Goal: Task Accomplishment & Management: Use online tool/utility

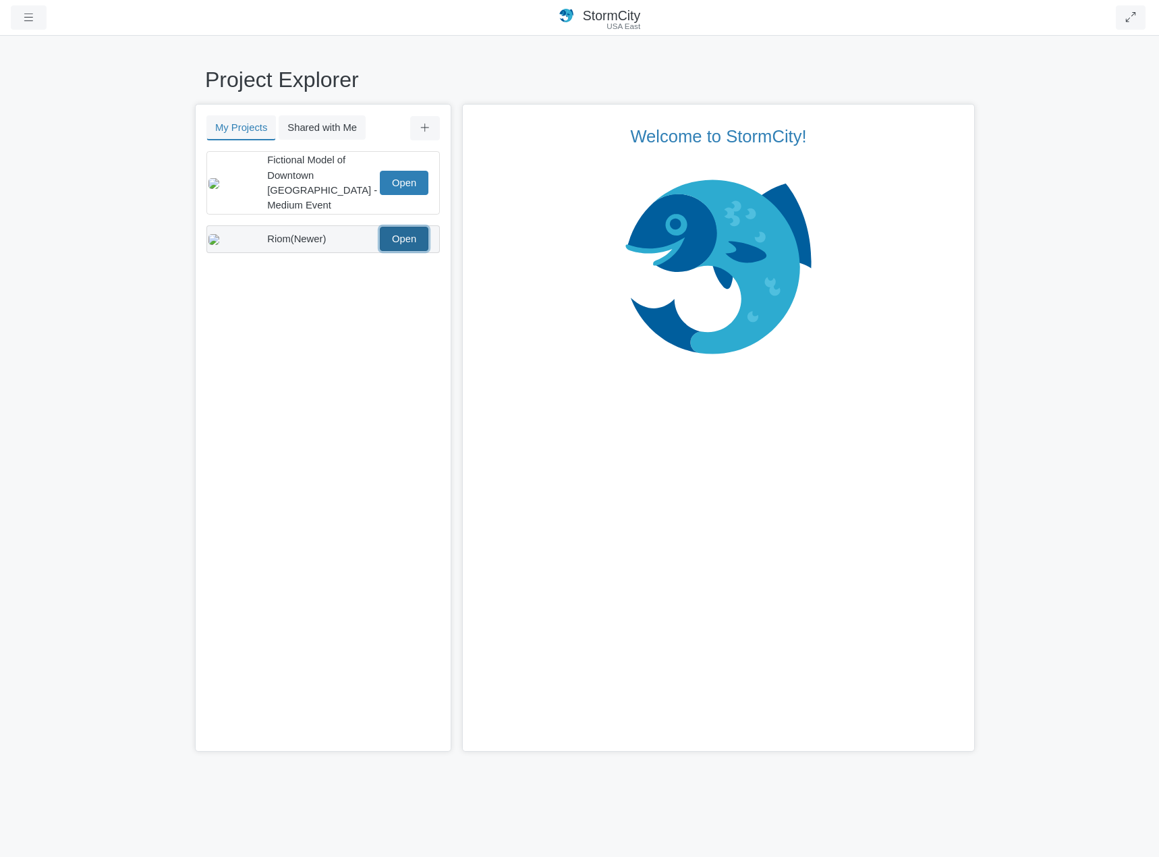
click at [410, 227] on link "Open" at bounding box center [404, 239] width 49 height 24
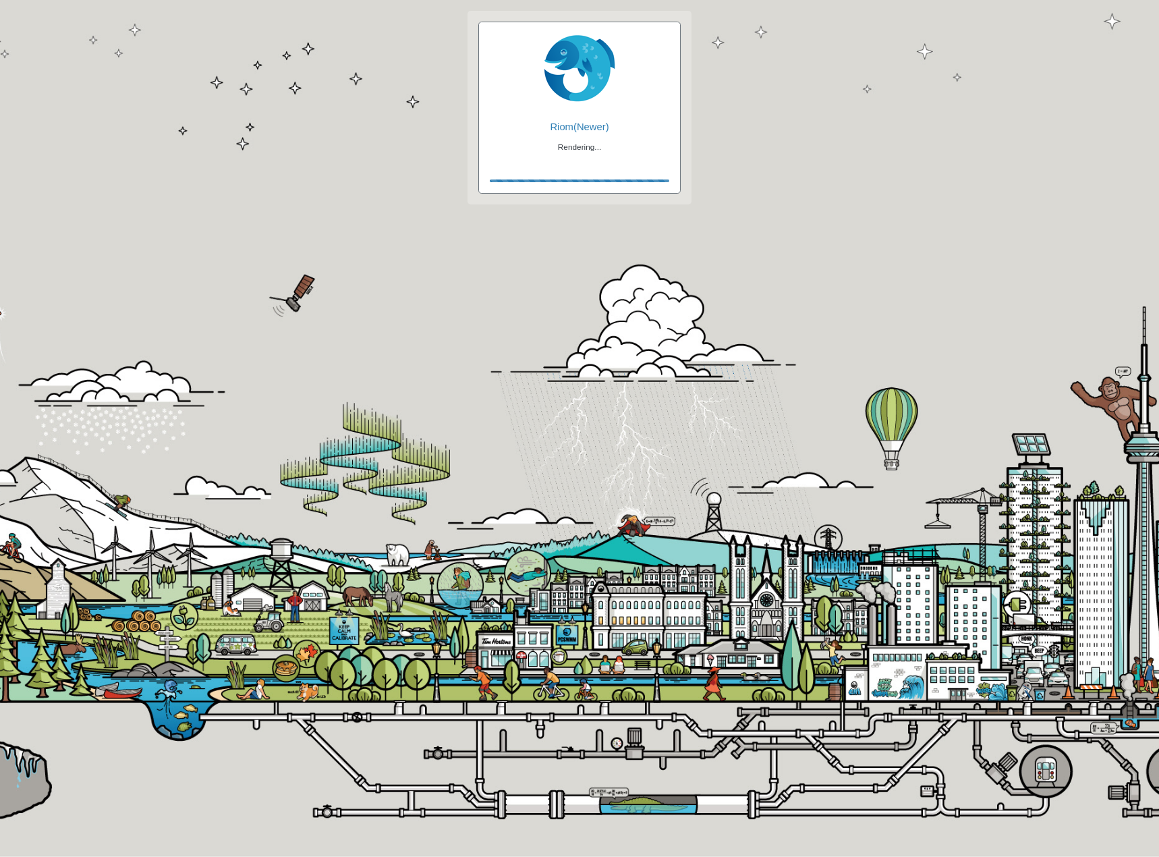
checkbox input "true"
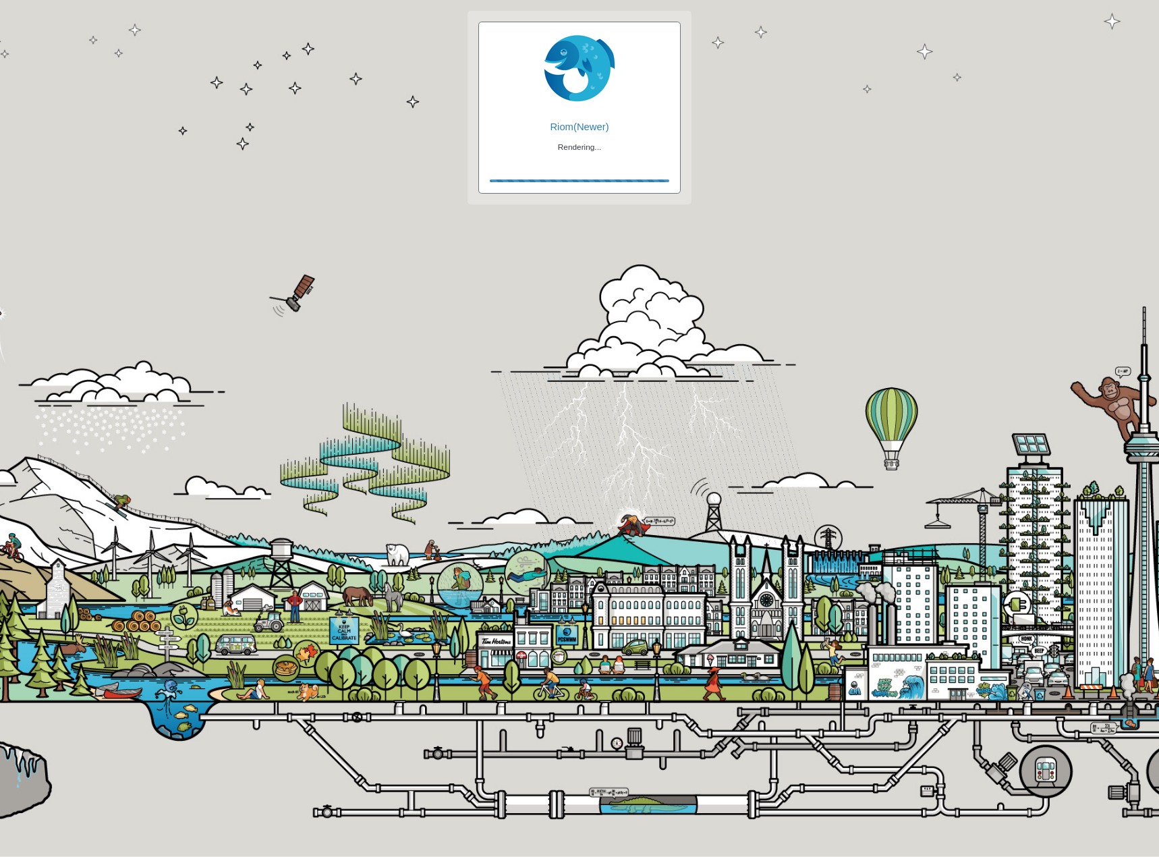
checkbox input "true"
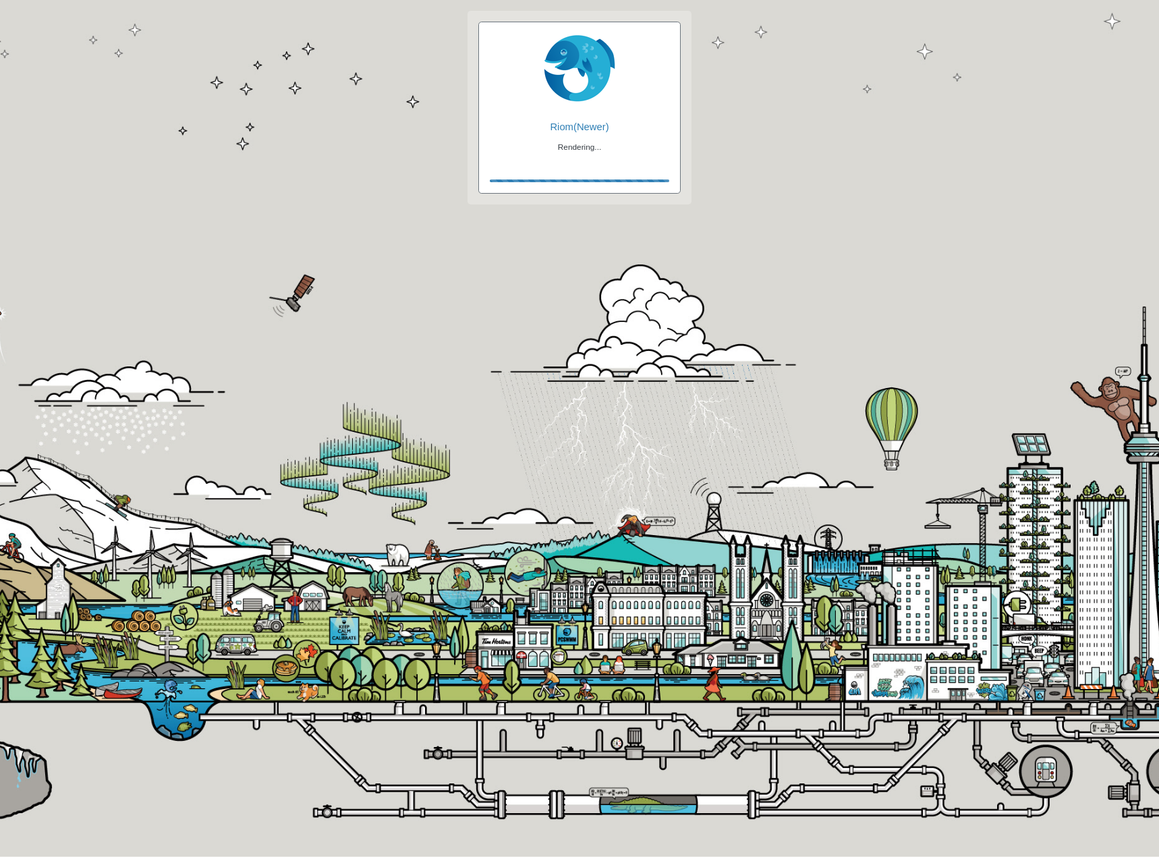
checkbox input "false"
checkbox input "true"
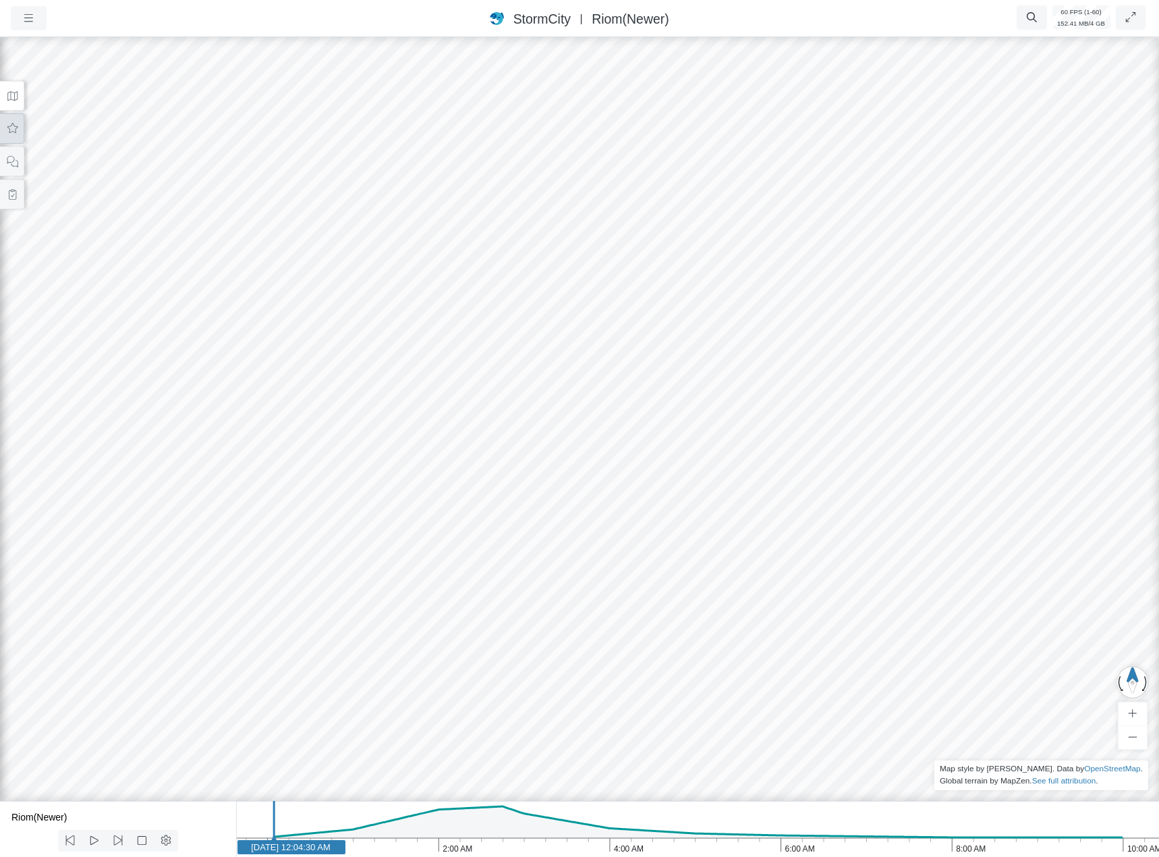
click at [12, 119] on button at bounding box center [12, 128] width 24 height 30
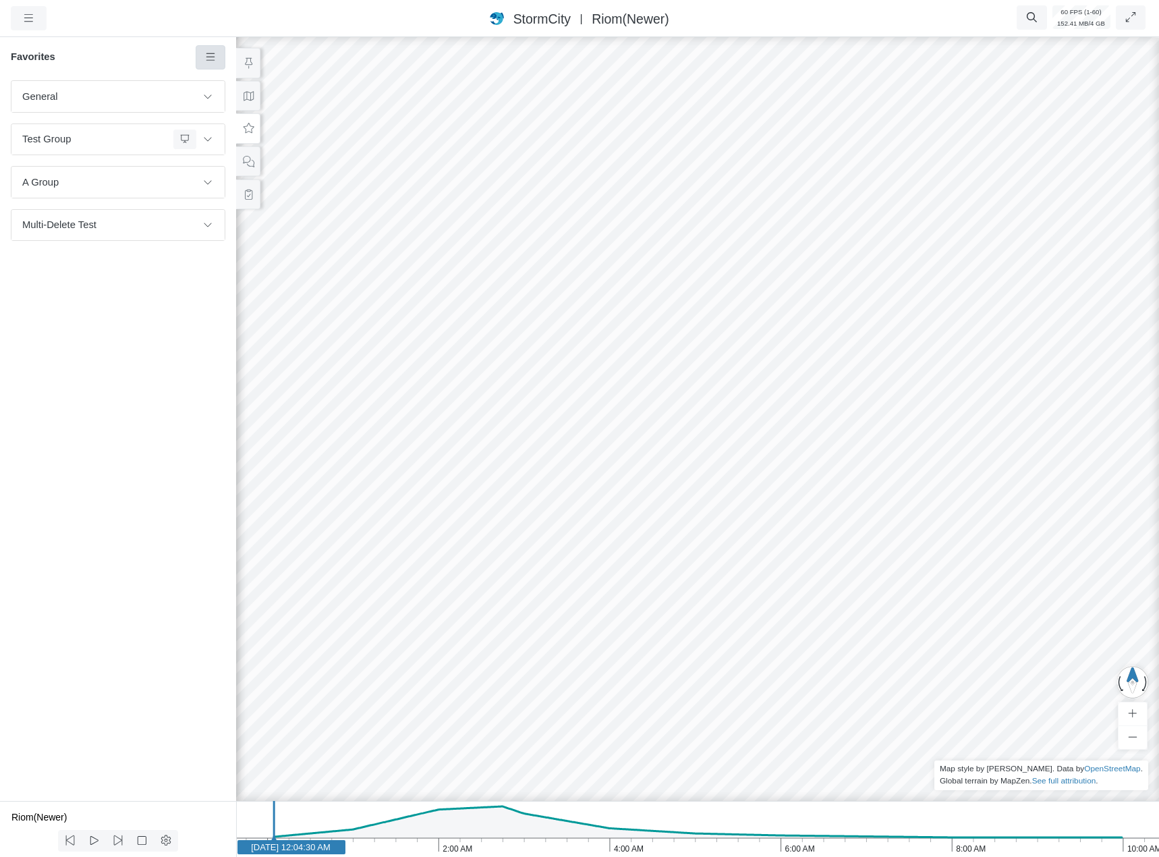
click at [212, 57] on icon at bounding box center [210, 57] width 13 height 10
click at [252, 173] on span "Manage Templates" at bounding box center [267, 176] width 84 height 11
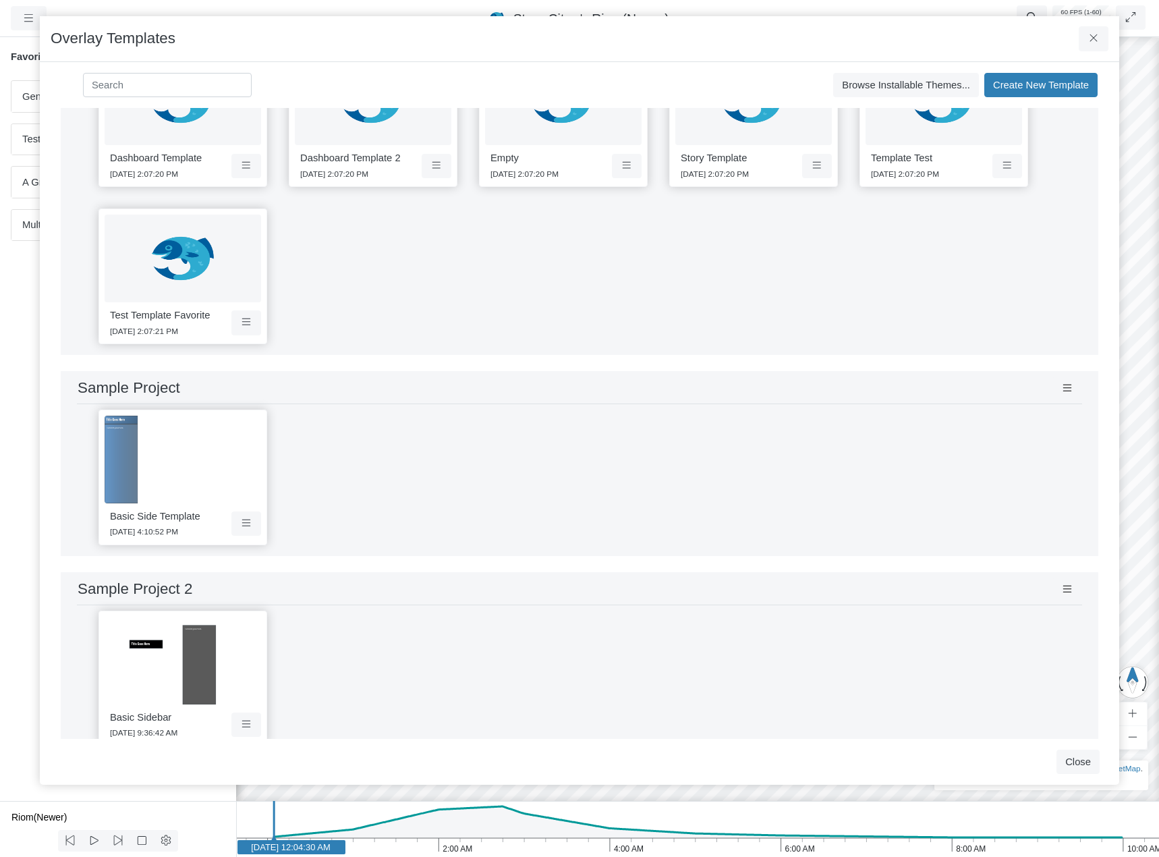
scroll to position [330, 0]
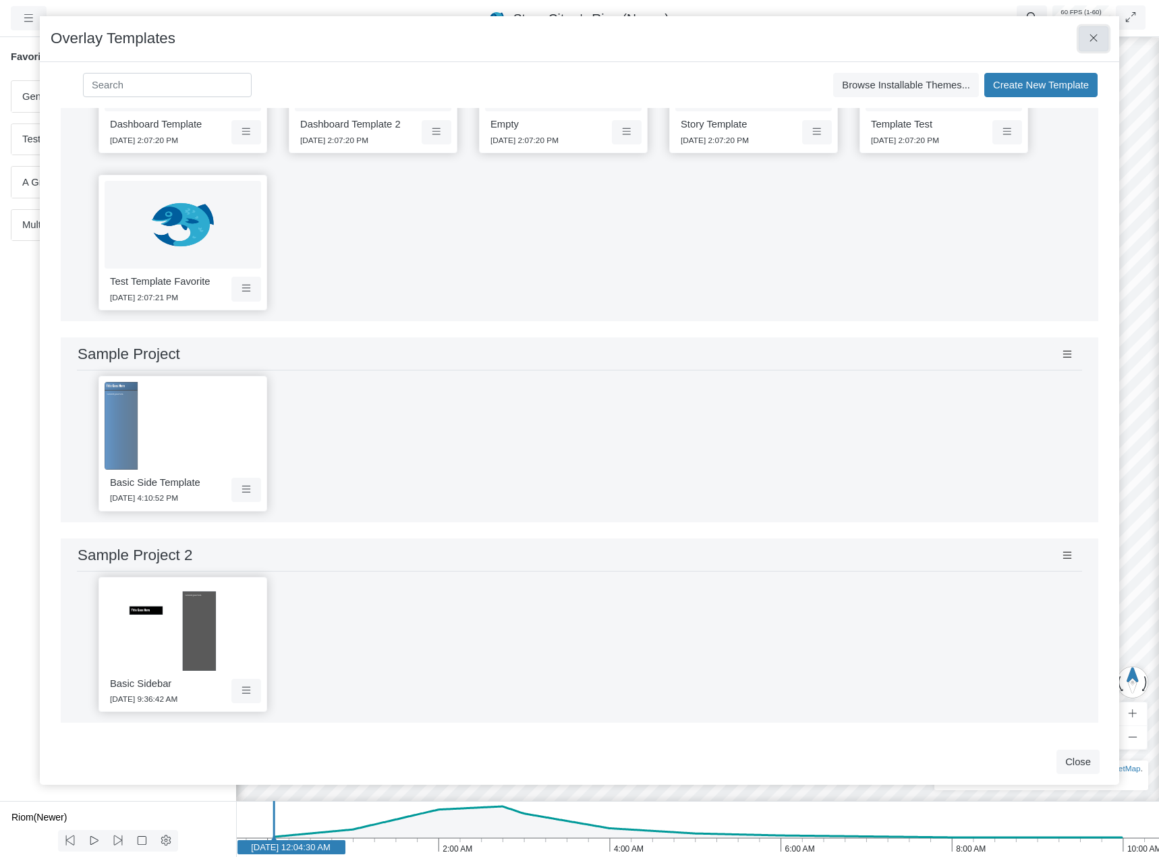
drag, startPoint x: 1088, startPoint y: 43, endPoint x: 973, endPoint y: 119, distance: 137.9
click at [1088, 43] on icon at bounding box center [1094, 38] width 13 height 10
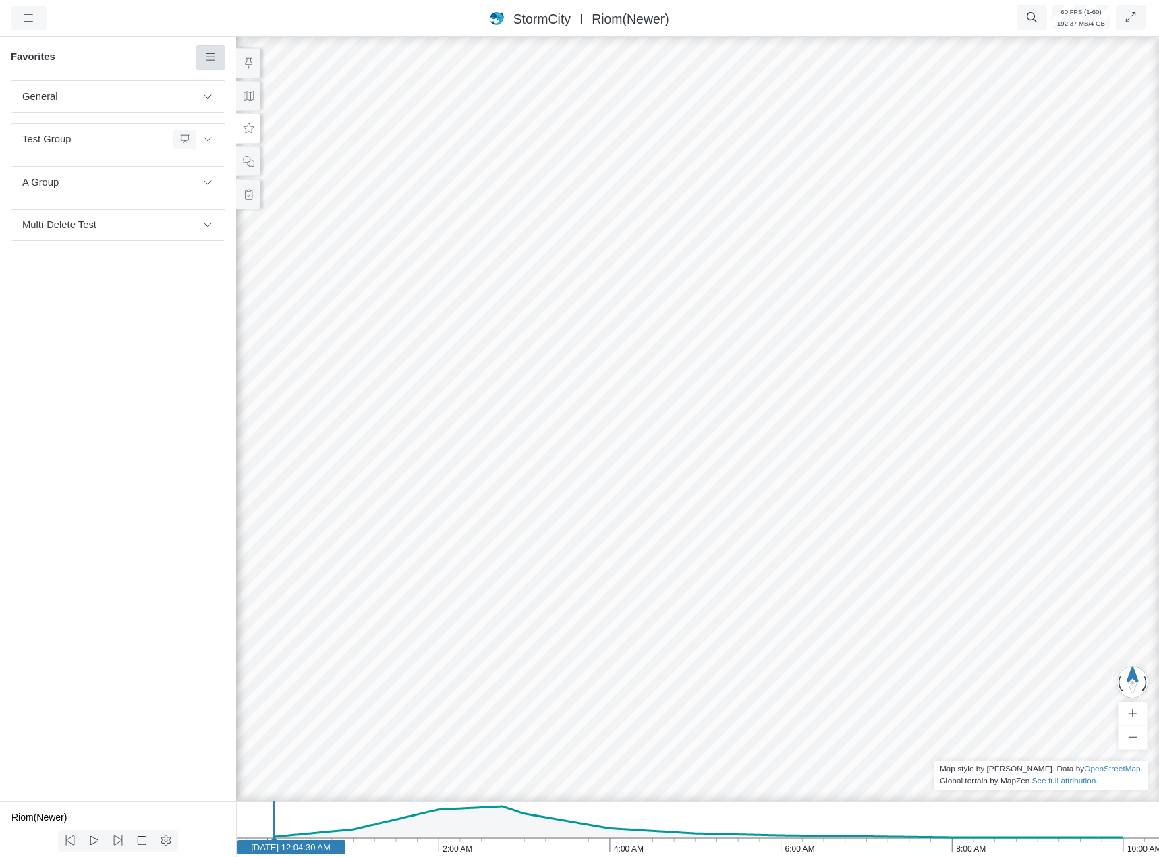
click at [214, 47] on link at bounding box center [211, 57] width 30 height 24
drag, startPoint x: 219, startPoint y: 74, endPoint x: 244, endPoint y: 144, distance: 74.5
click at [219, 76] on link "Add Favorite" at bounding box center [256, 83] width 115 height 20
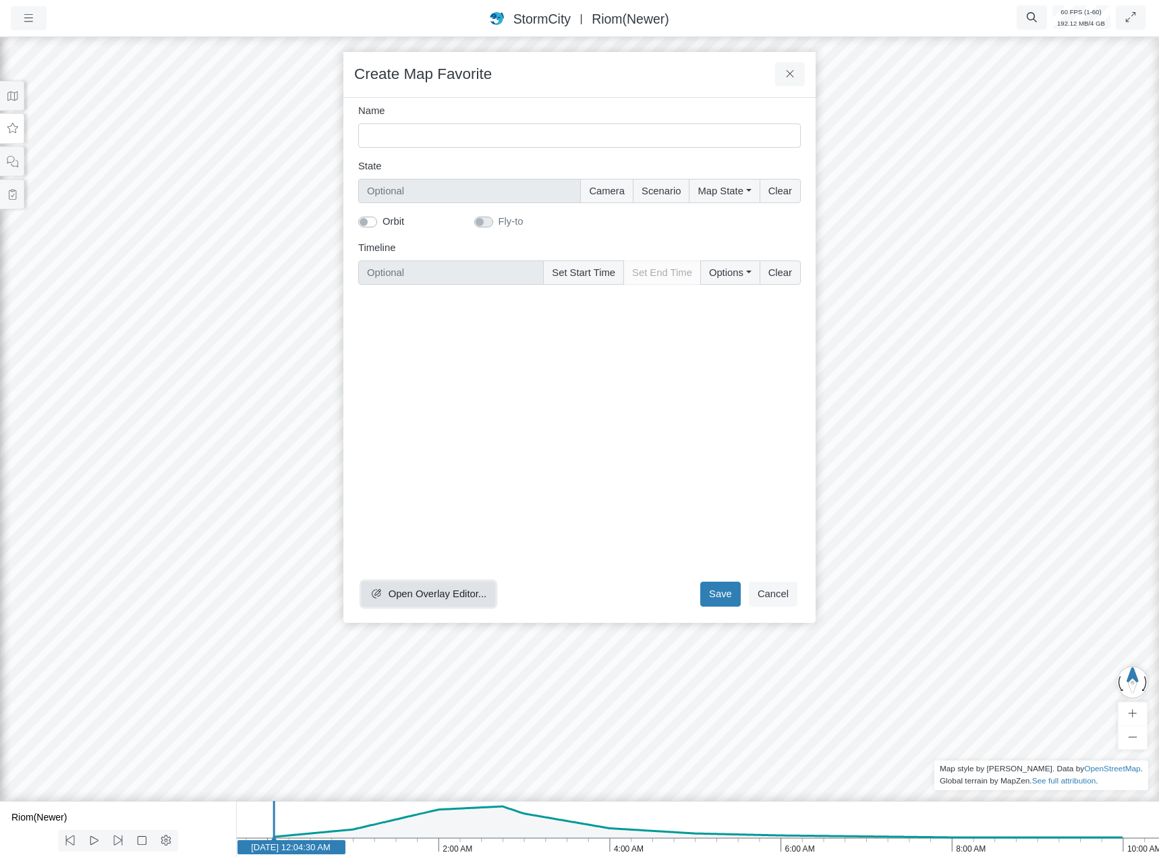
click at [444, 582] on button "Open Overlay Editor..." at bounding box center [429, 594] width 134 height 24
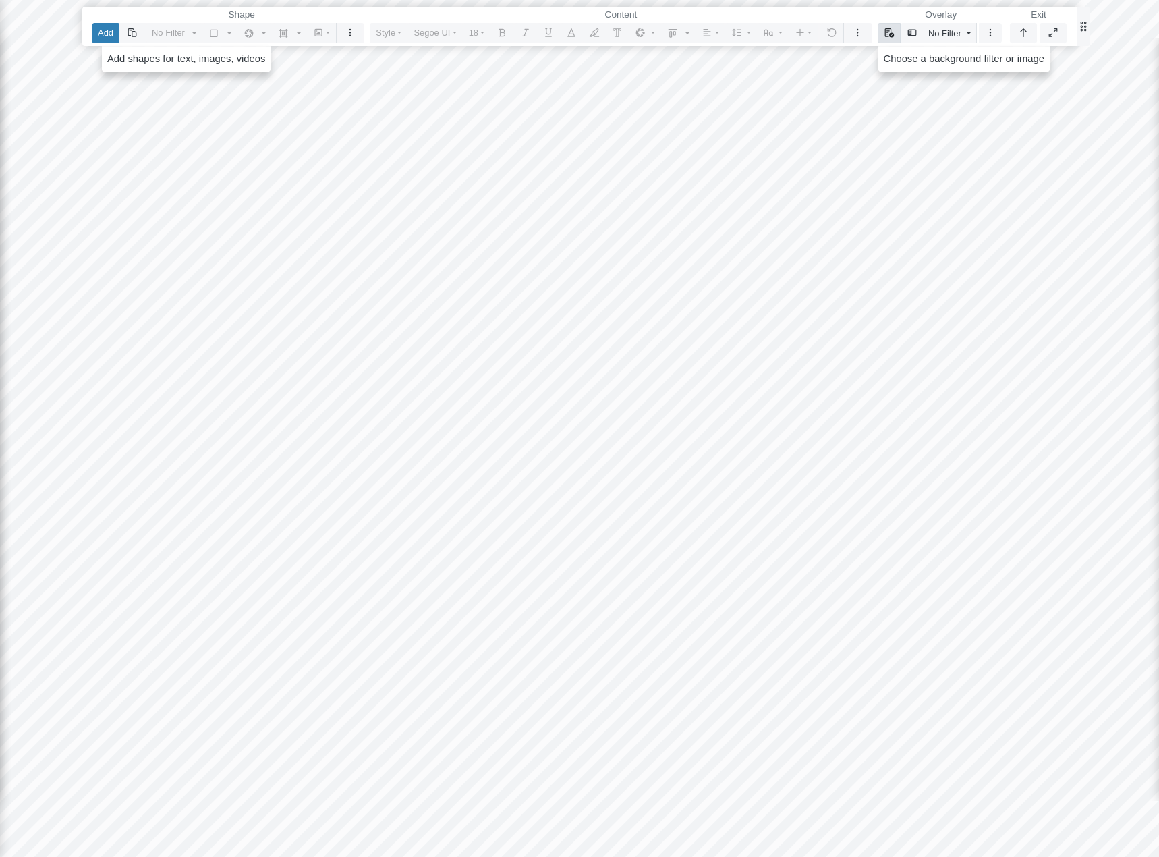
click at [890, 32] on icon "button" at bounding box center [889, 32] width 11 height 9
click at [906, 64] on link "Select Template" at bounding box center [940, 59] width 112 height 20
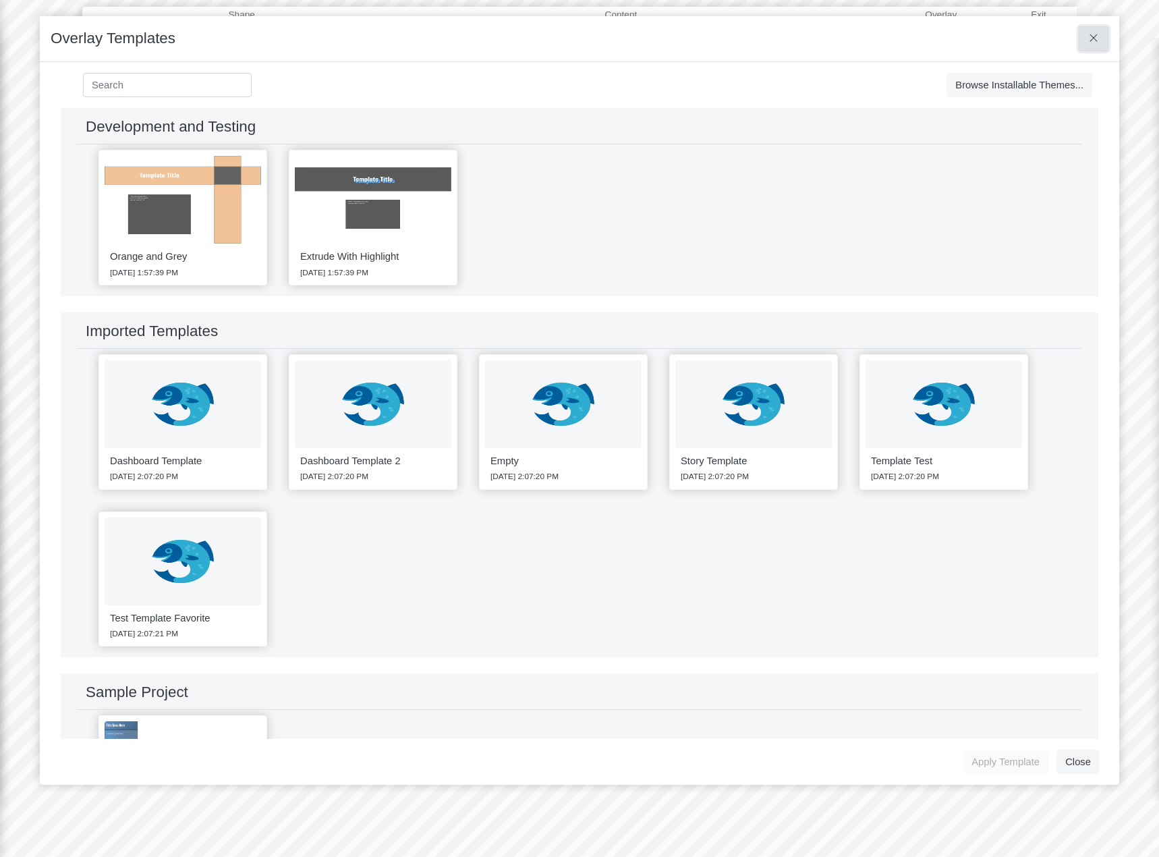
click at [1083, 44] on button at bounding box center [1094, 38] width 30 height 24
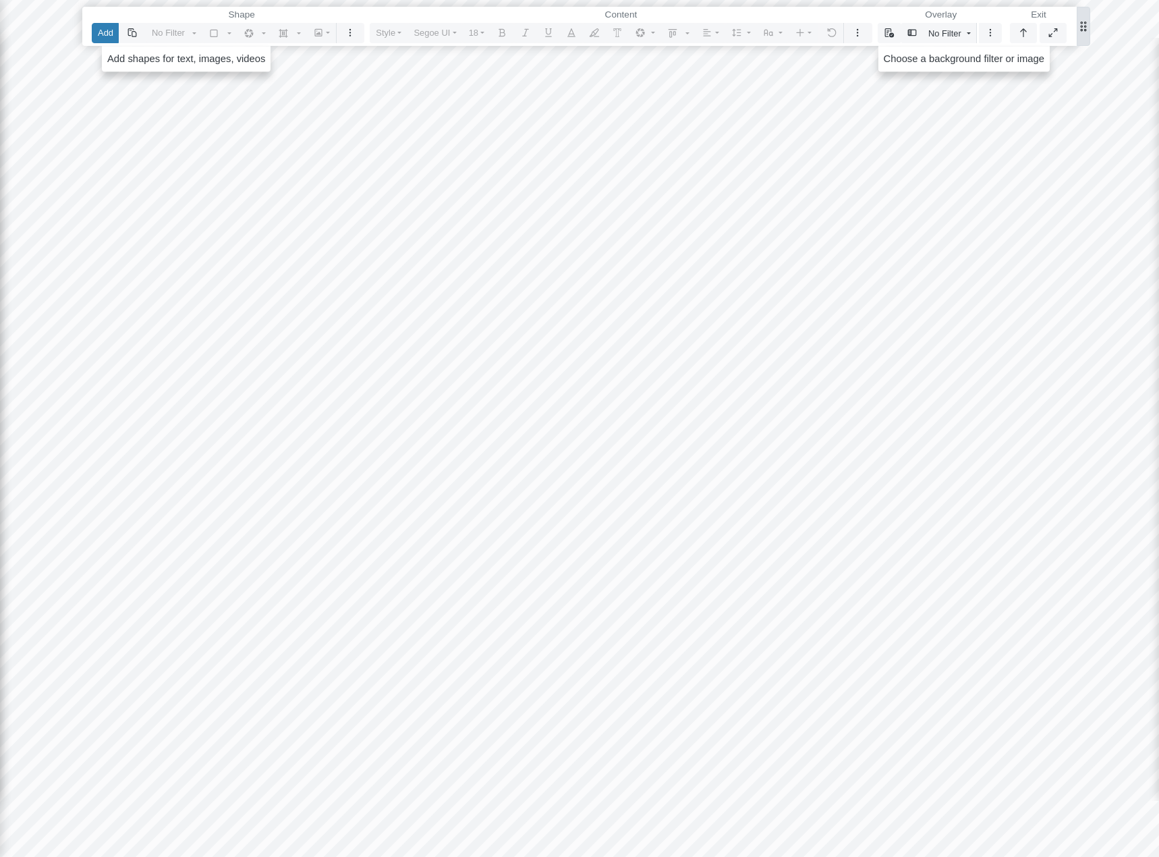
click at [1088, 41] on button "button" at bounding box center [1083, 26] width 13 height 39
drag, startPoint x: 1018, startPoint y: 38, endPoint x: 1028, endPoint y: 52, distance: 16.9
click at [1019, 38] on button "button" at bounding box center [1023, 33] width 27 height 20
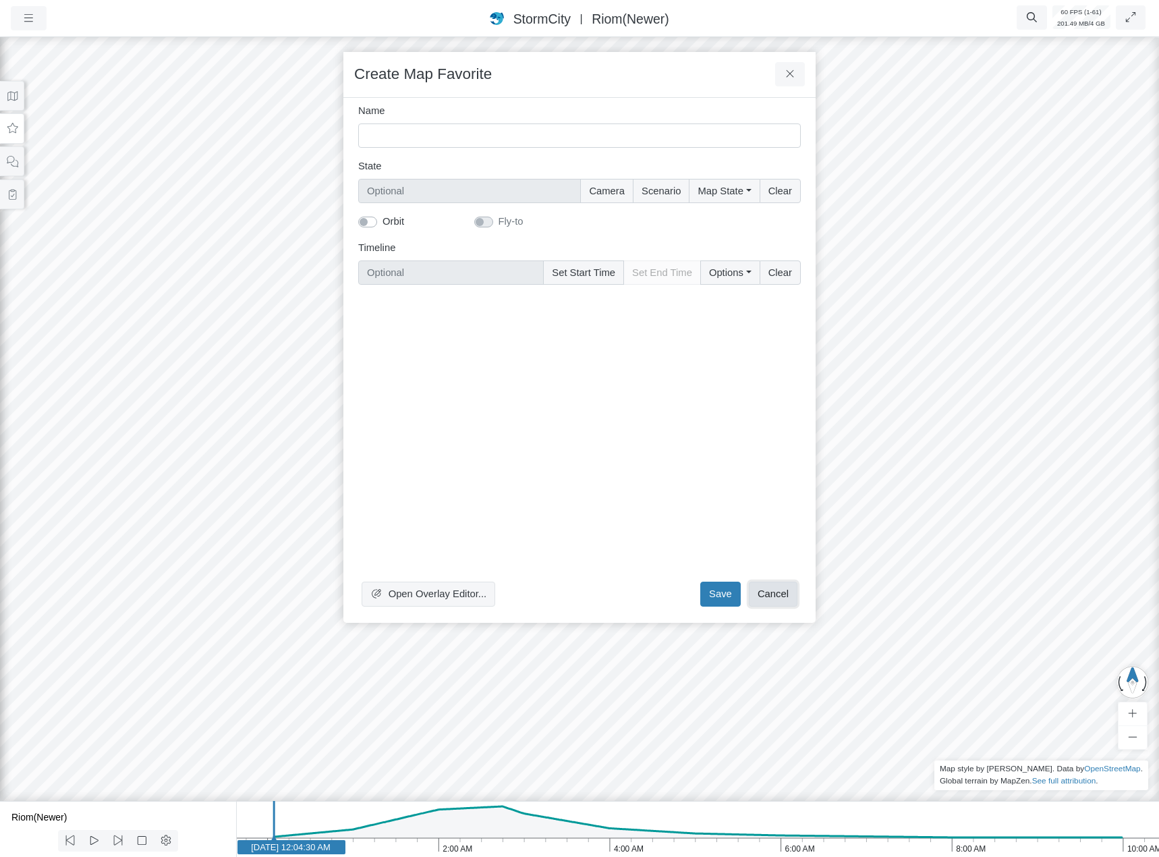
drag, startPoint x: 772, startPoint y: 591, endPoint x: 362, endPoint y: 345, distance: 477.9
click at [773, 591] on button "Cancel" at bounding box center [773, 594] width 49 height 24
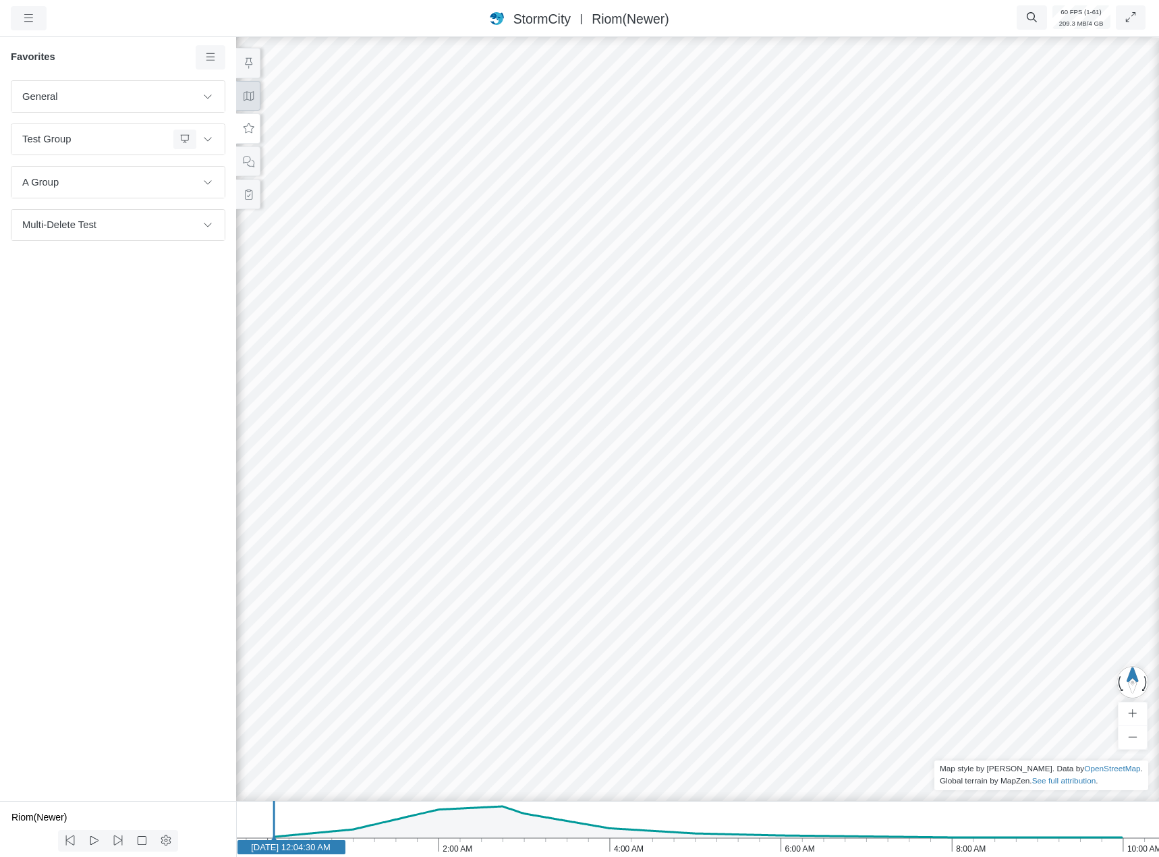
click at [257, 95] on button at bounding box center [248, 96] width 24 height 30
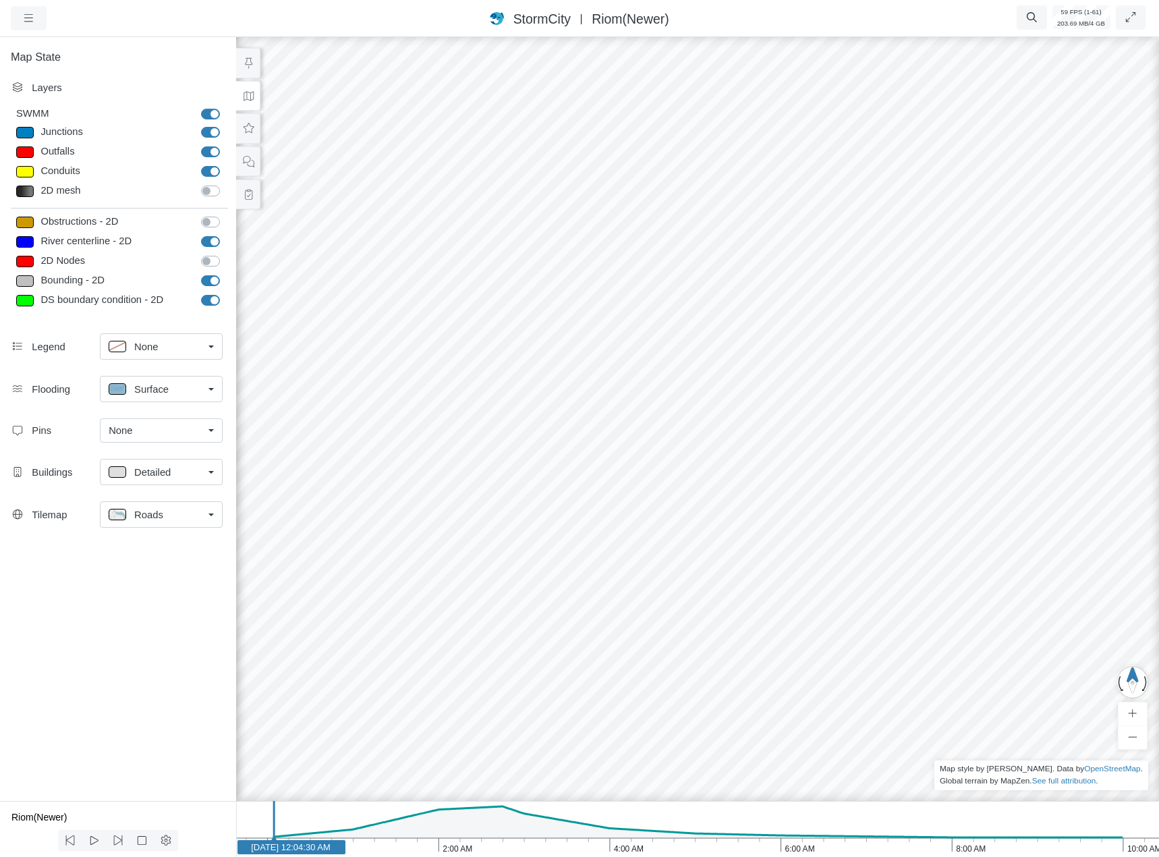
click at [163, 430] on div "None" at bounding box center [156, 430] width 94 height 15
click at [168, 515] on span "Manage Pins..." at bounding box center [142, 510] width 67 height 15
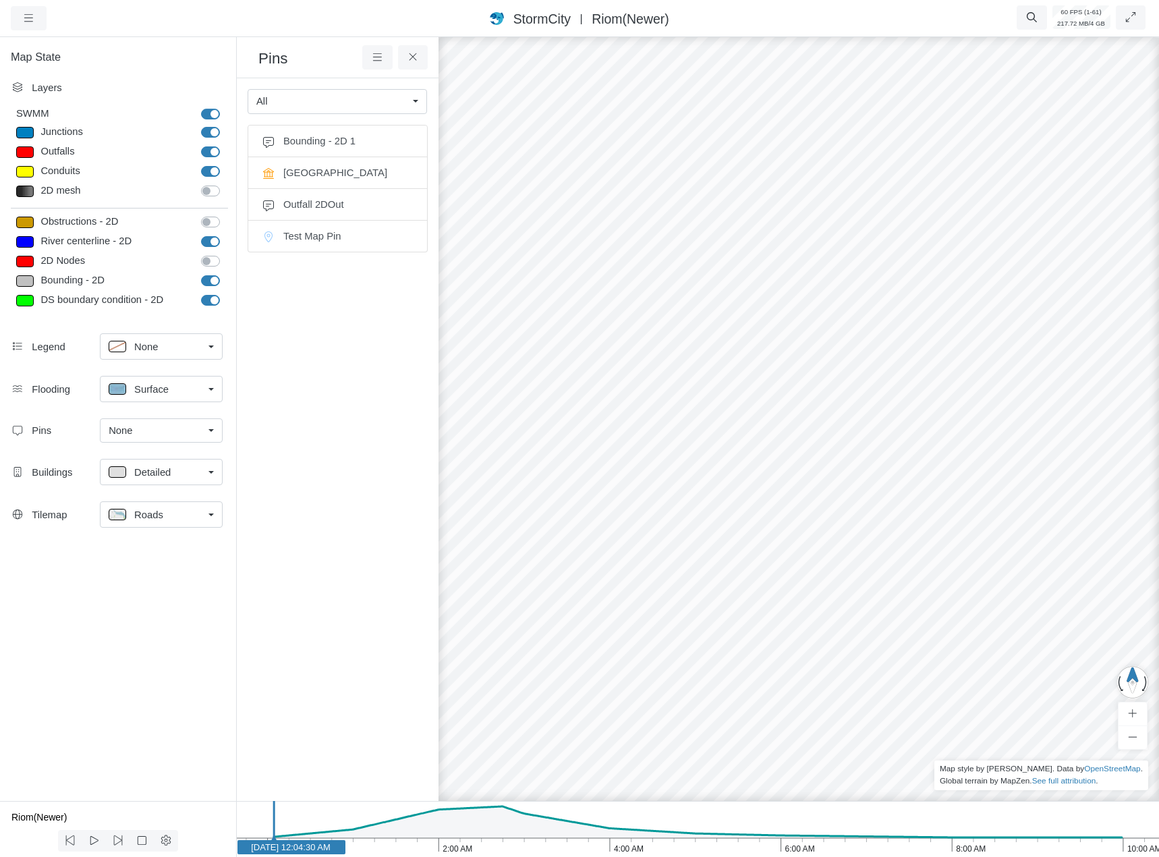
click at [895, 322] on div at bounding box center [933, 445] width 1159 height 822
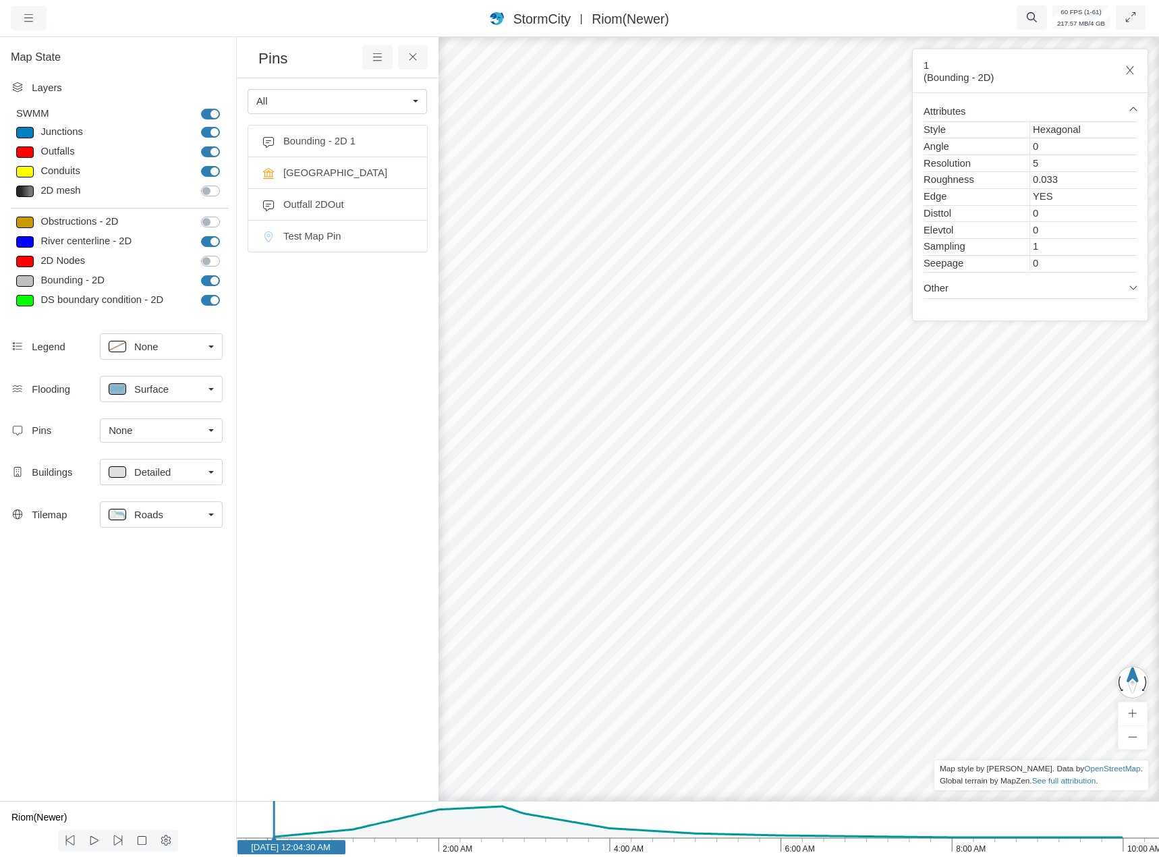
click at [930, 434] on div at bounding box center [933, 445] width 1159 height 822
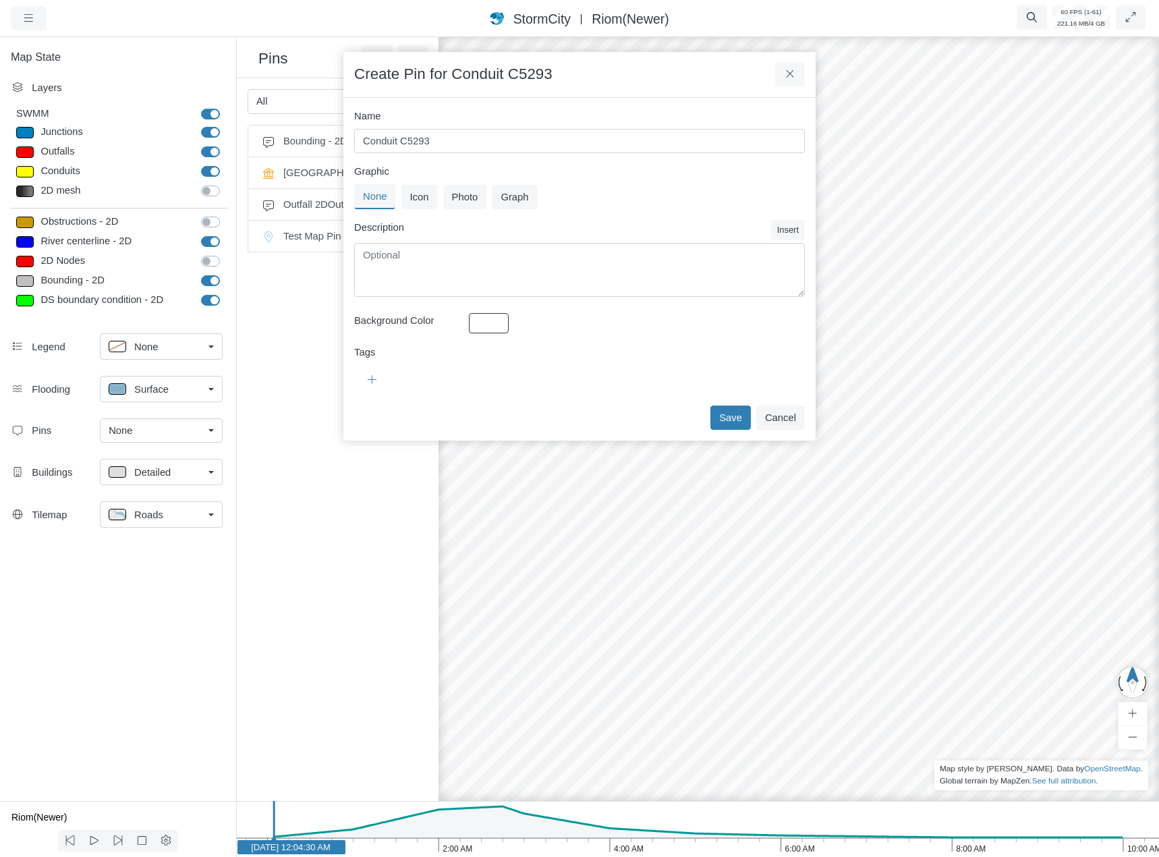
click at [438, 202] on div "None Icon Photo Graph" at bounding box center [579, 196] width 451 height 25
click at [426, 190] on button "Icon" at bounding box center [419, 197] width 36 height 24
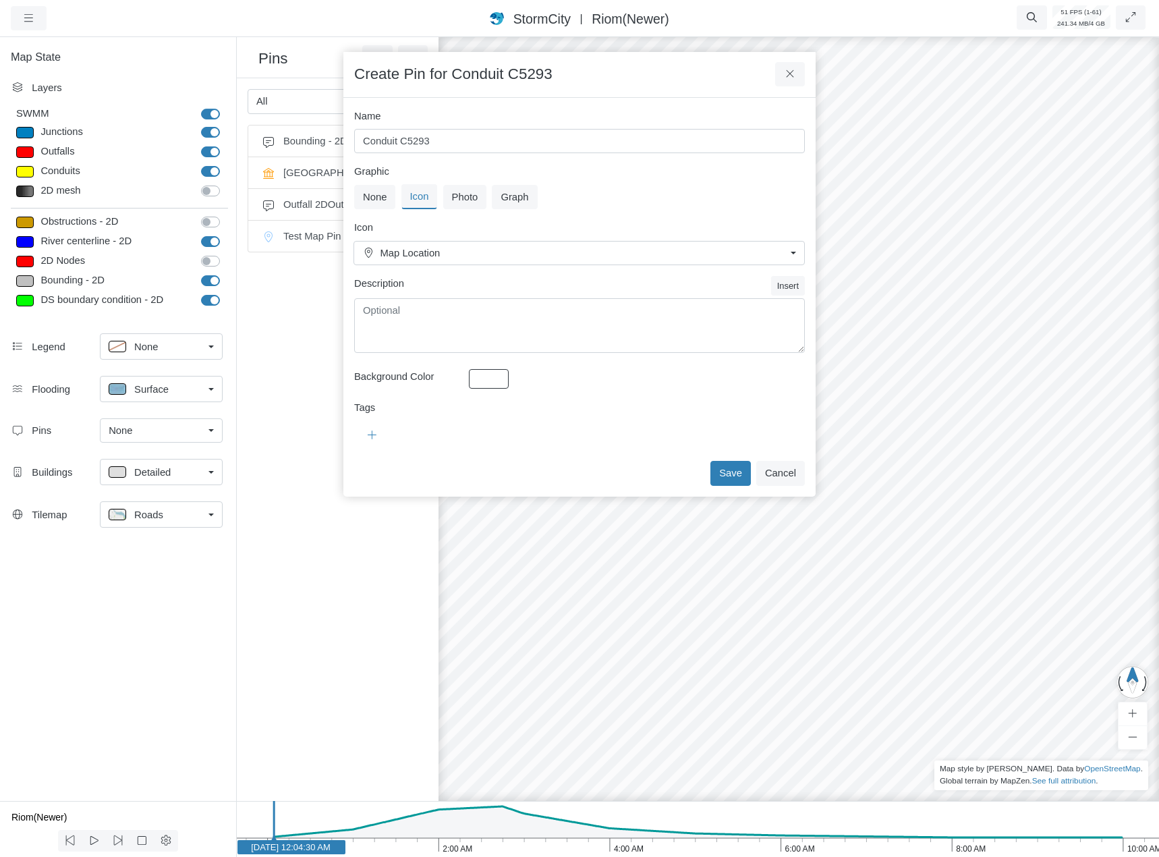
click at [463, 254] on span "Map Location" at bounding box center [584, 253] width 406 height 15
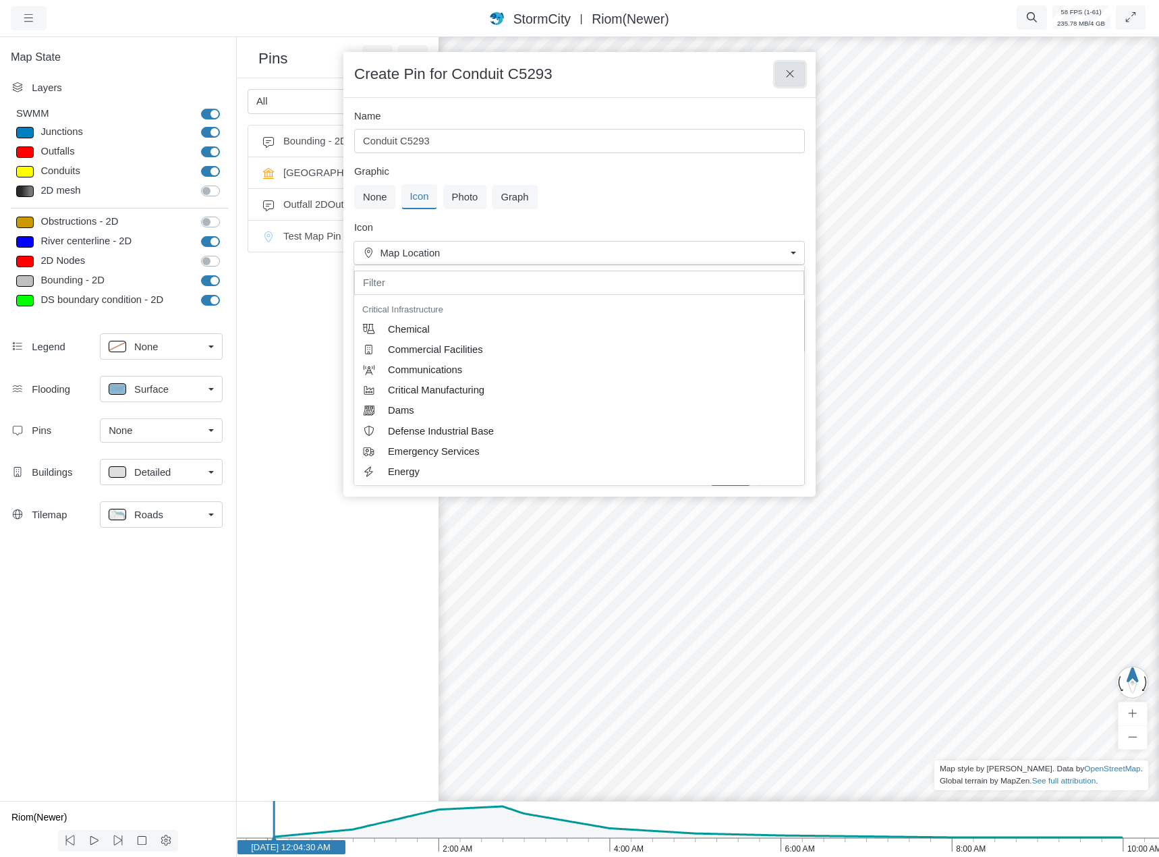
click at [793, 80] on button at bounding box center [790, 74] width 30 height 24
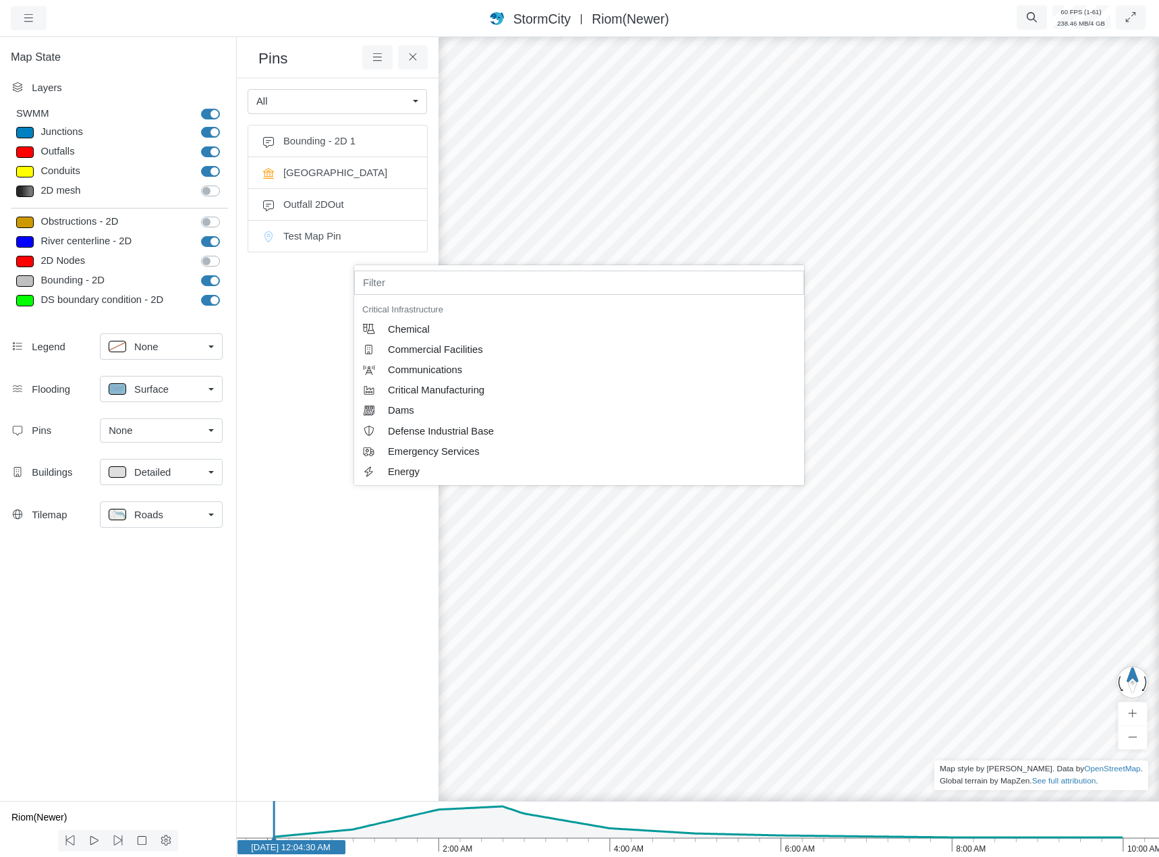
click at [364, 553] on ul "Bounding - 2D 1 City Hall Outfall 2DOut Test Map Pin" at bounding box center [338, 447] width 180 height 644
click at [328, 516] on ul "Bounding - 2D 1 City Hall Outfall 2DOut Test Map Pin" at bounding box center [338, 447] width 180 height 644
drag, startPoint x: 321, startPoint y: 418, endPoint x: 322, endPoint y: 410, distance: 8.1
click at [322, 412] on ul "Bounding - 2D 1 City Hall Outfall 2DOut Test Map Pin" at bounding box center [338, 447] width 180 height 644
drag, startPoint x: 322, startPoint y: 410, endPoint x: 299, endPoint y: 438, distance: 36.5
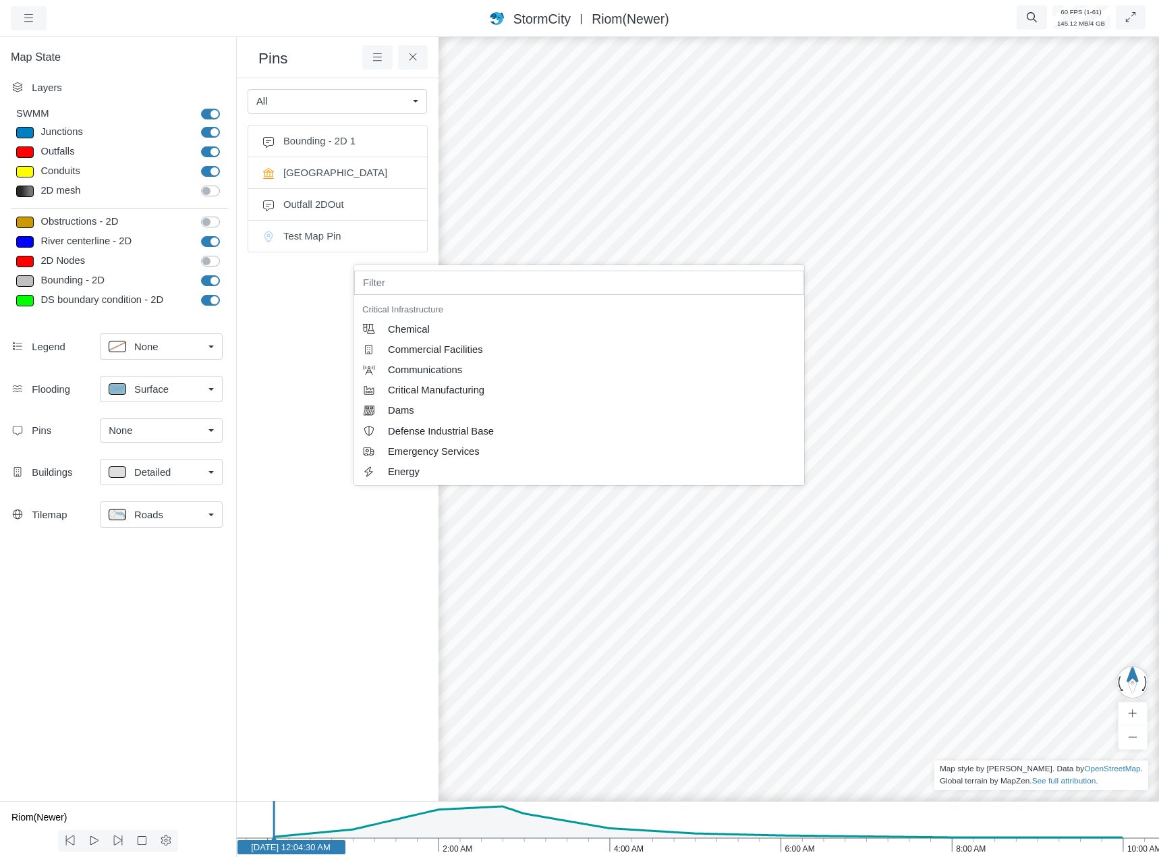
click at [320, 411] on ul "Bounding - 2D 1 City Hall Outfall 2DOut Test Map Pin" at bounding box center [338, 447] width 180 height 644
click at [713, 186] on div at bounding box center [933, 445] width 1159 height 822
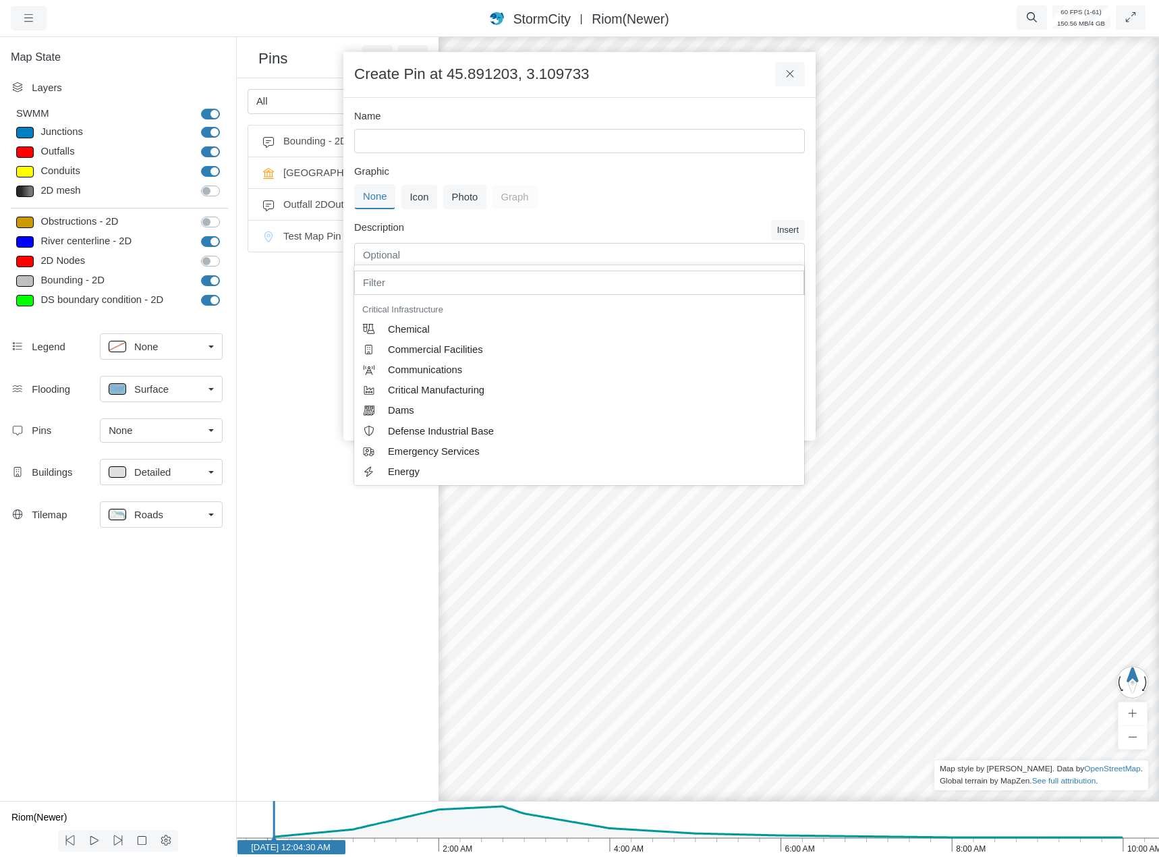
click at [722, 221] on div "Description Insert" at bounding box center [579, 261] width 457 height 82
click at [689, 294] on input "text" at bounding box center [579, 283] width 450 height 24
click at [666, 210] on div "Graphic None Icon Photo Graph" at bounding box center [579, 192] width 457 height 56
click at [632, 411] on span "Dams" at bounding box center [592, 410] width 408 height 15
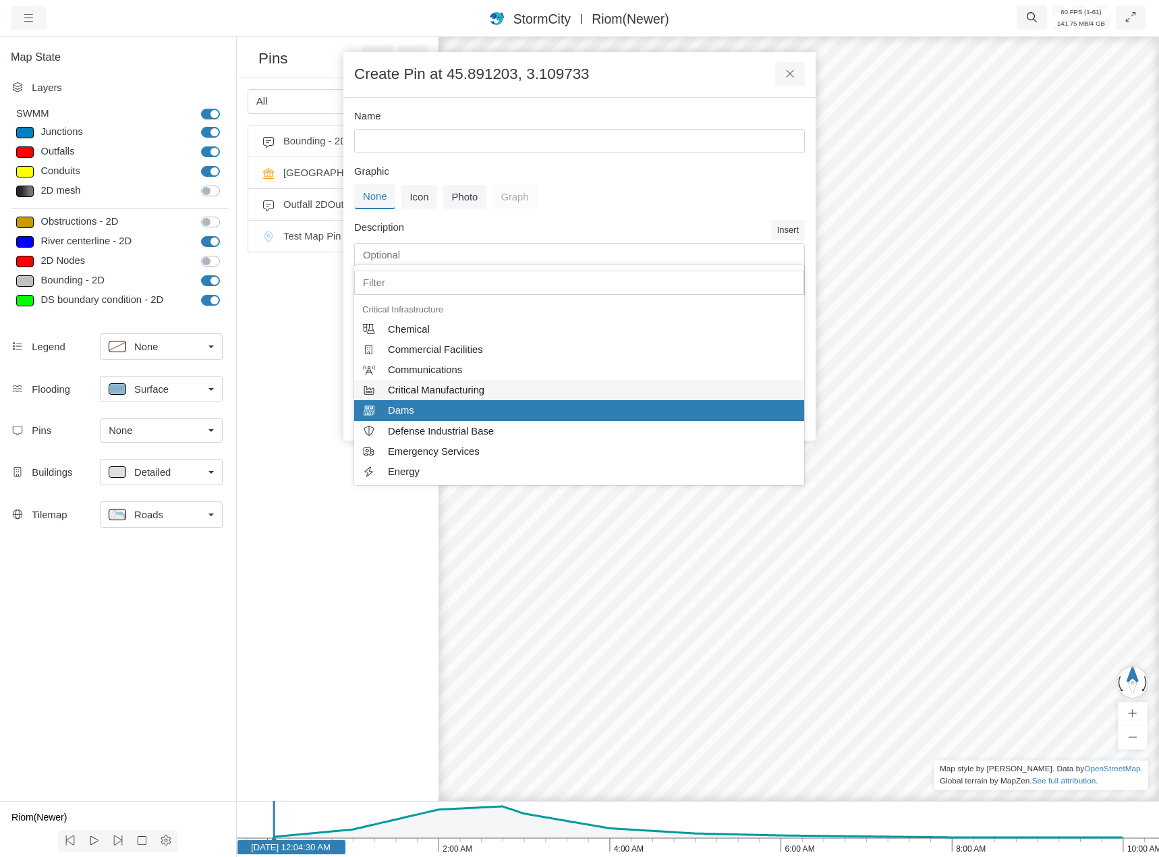
click at [496, 385] on span "Critical Manufacturing" at bounding box center [592, 390] width 408 height 15
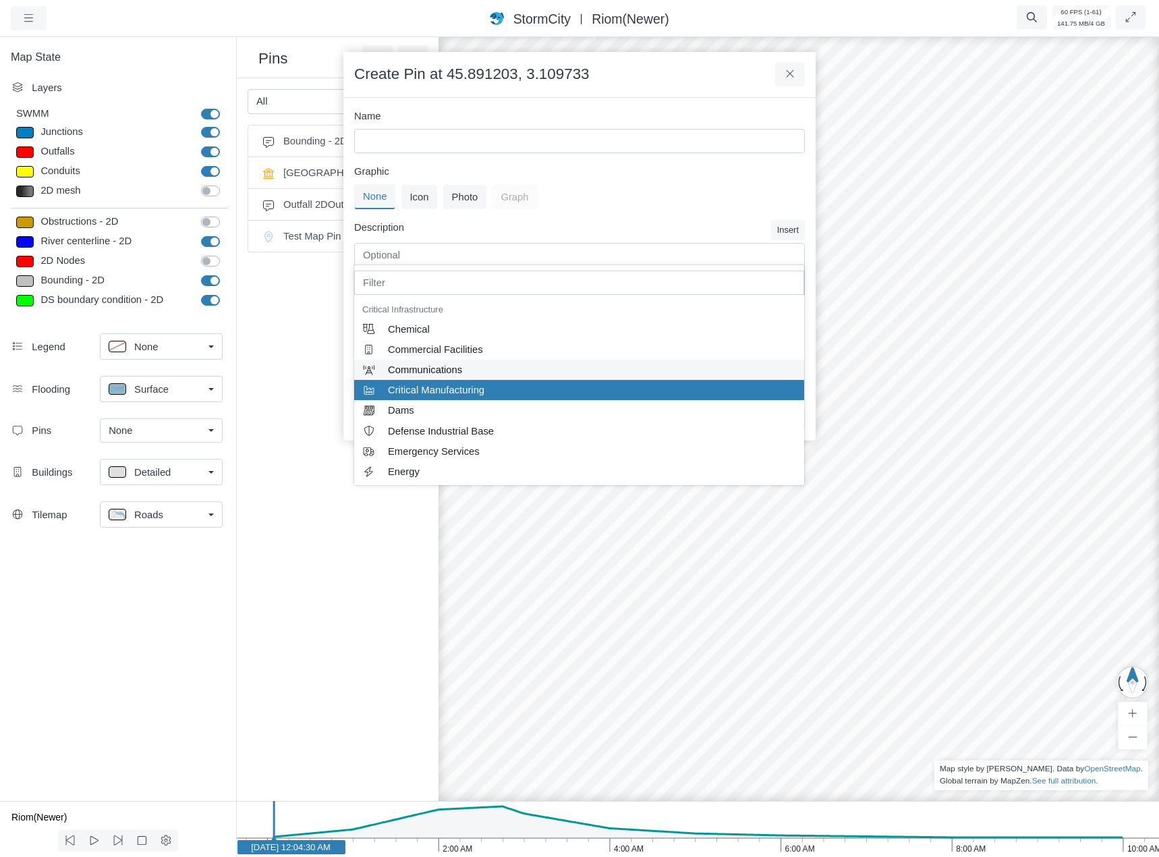
click at [478, 362] on span "Communications" at bounding box center [592, 369] width 408 height 15
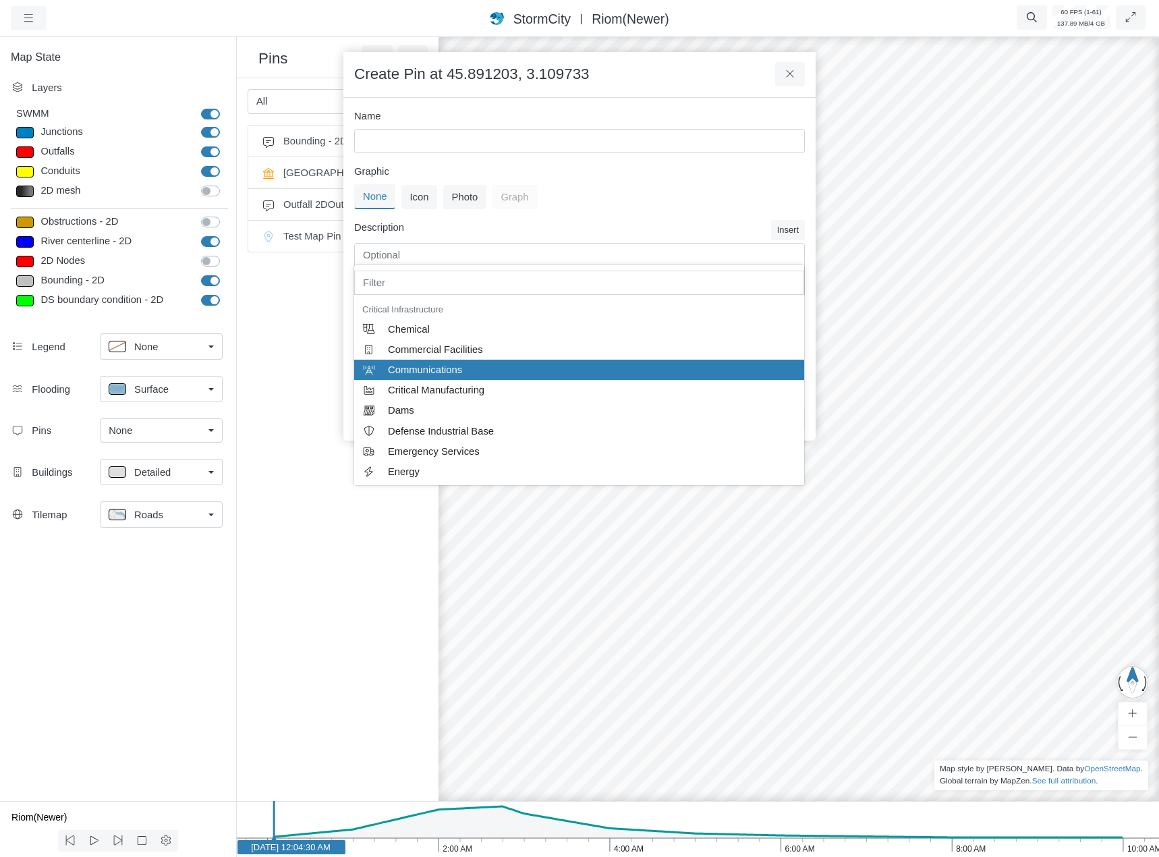
click at [499, 318] on div "Critical Infrastructure" at bounding box center [579, 309] width 450 height 19
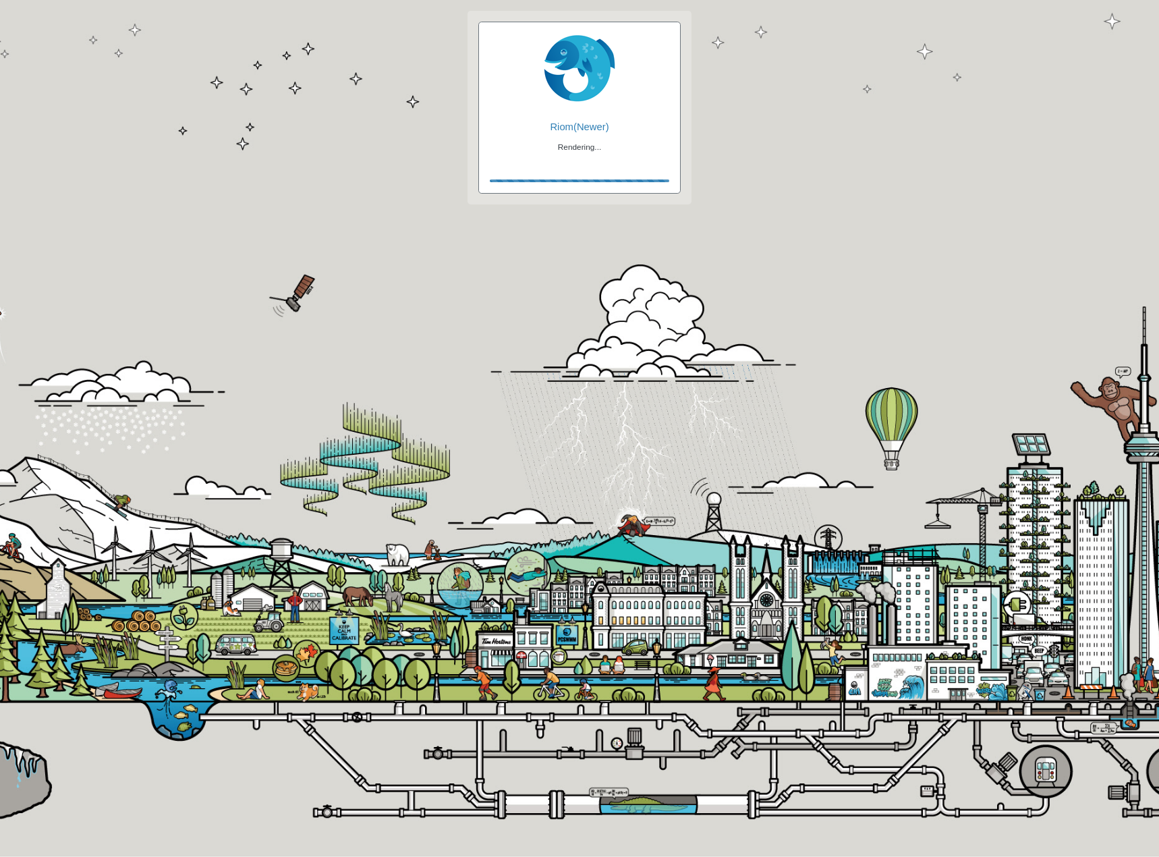
checkbox input "true"
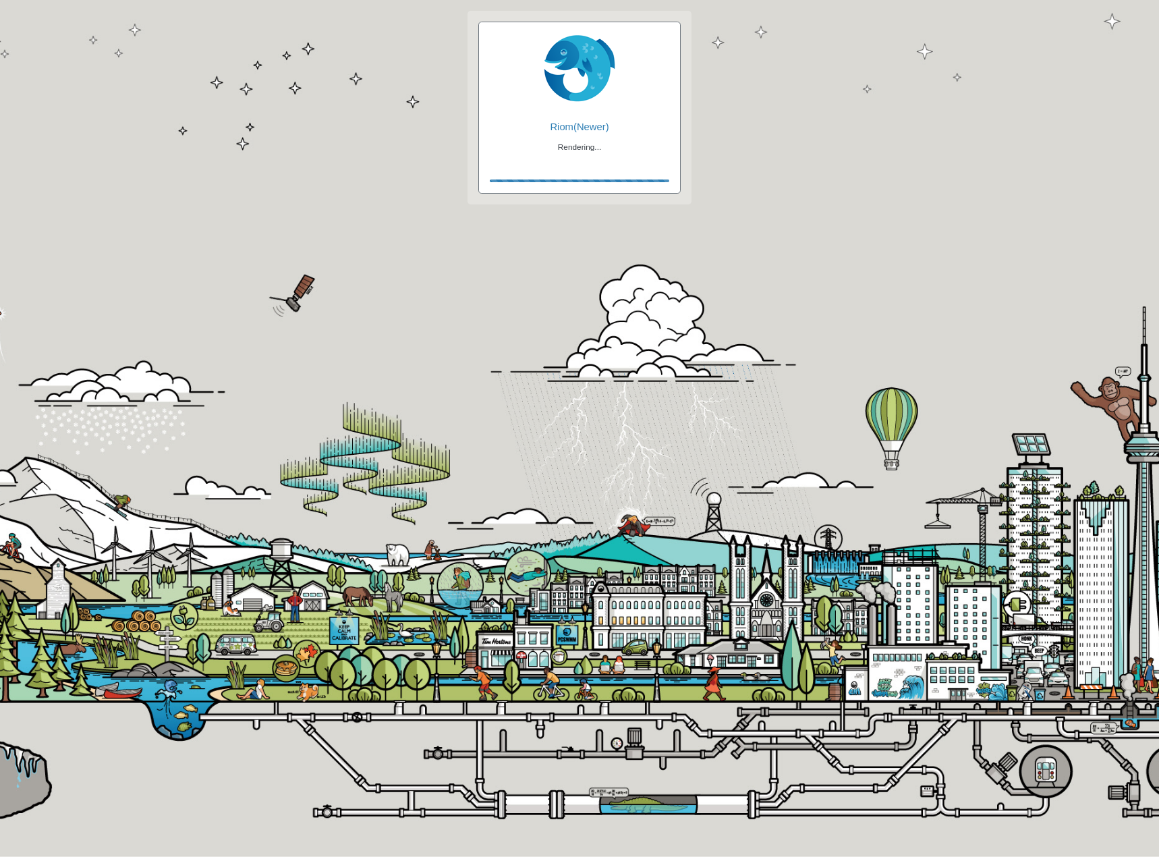
checkbox input "true"
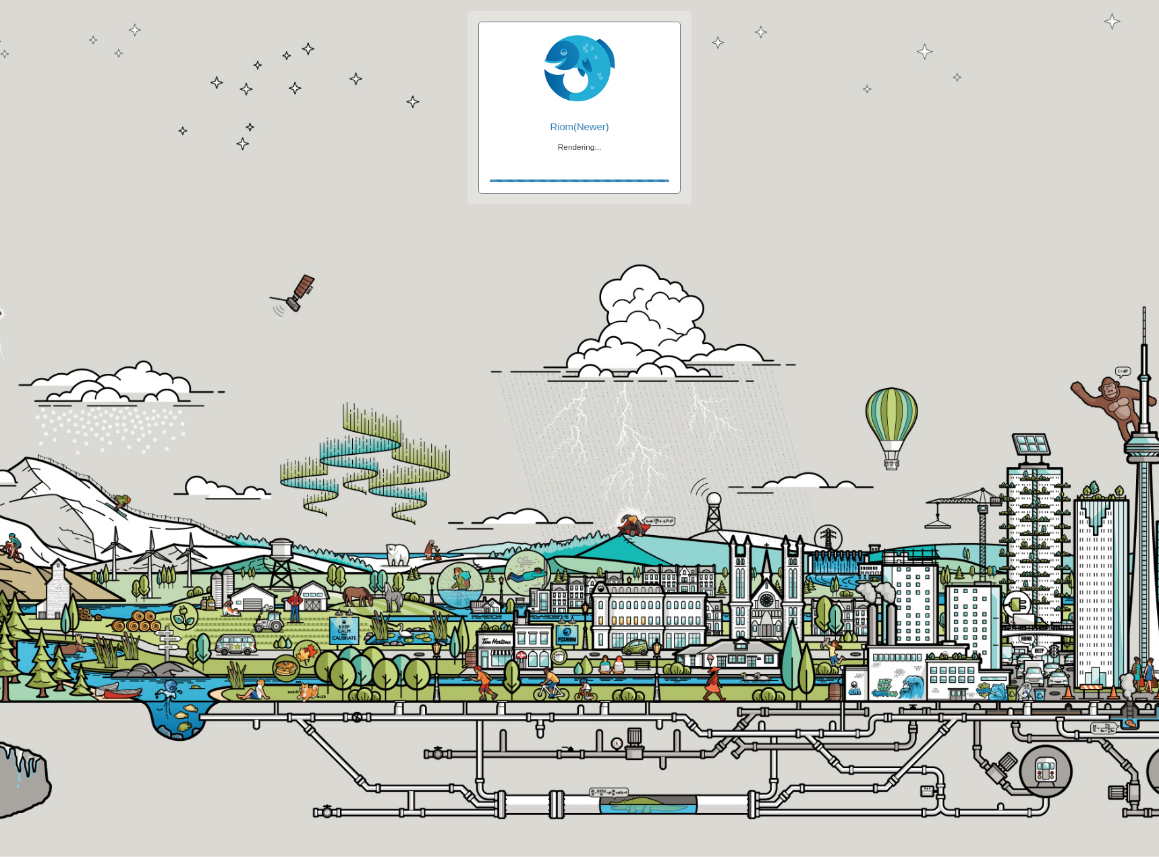
checkbox input "false"
checkbox input "true"
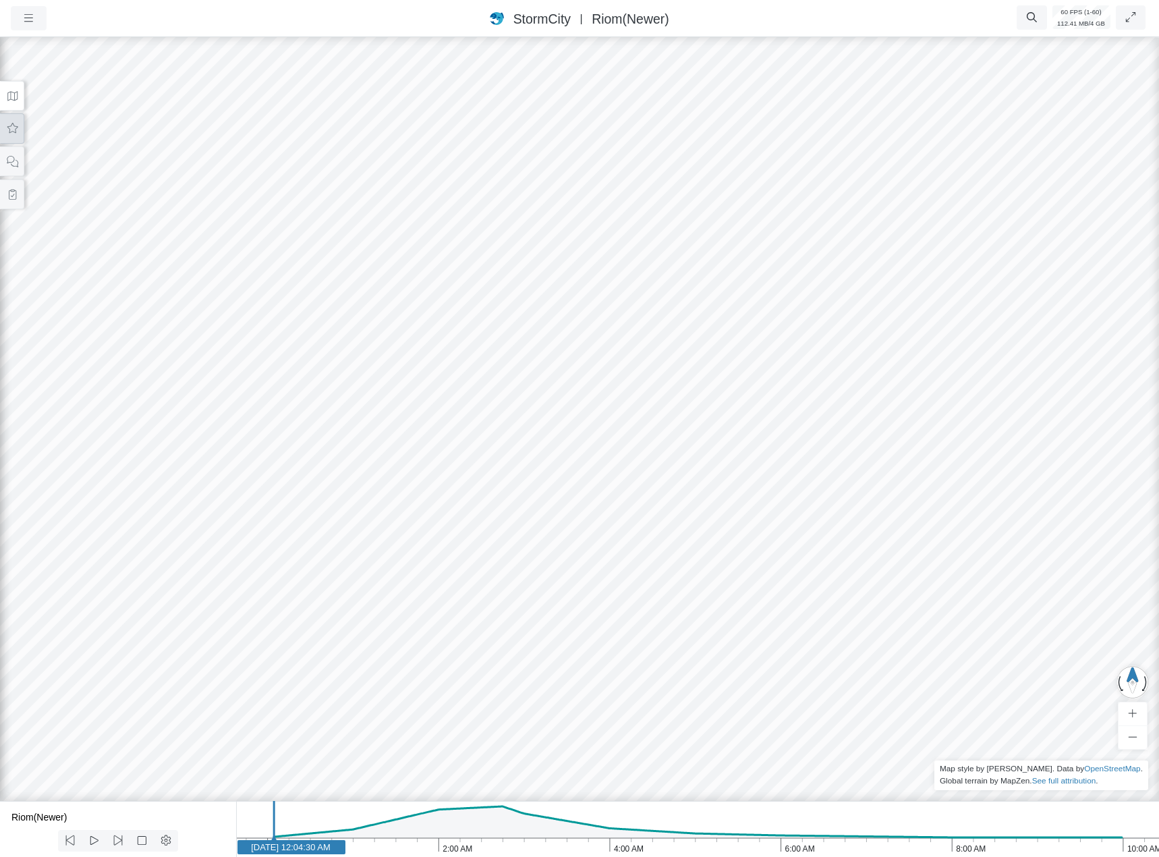
click at [13, 125] on icon at bounding box center [12, 128] width 11 height 10
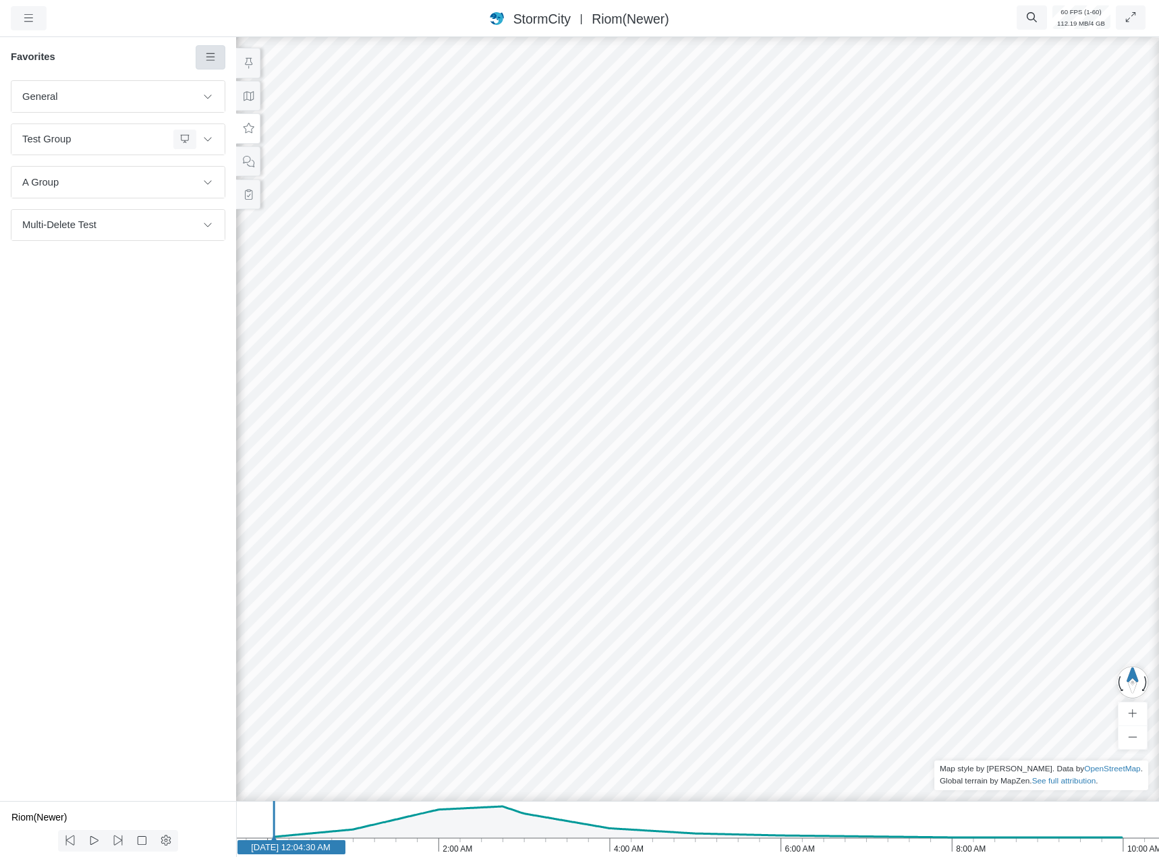
click at [213, 55] on icon at bounding box center [210, 56] width 9 height 7
click at [227, 80] on span "Add Favorite" at bounding box center [253, 83] width 57 height 11
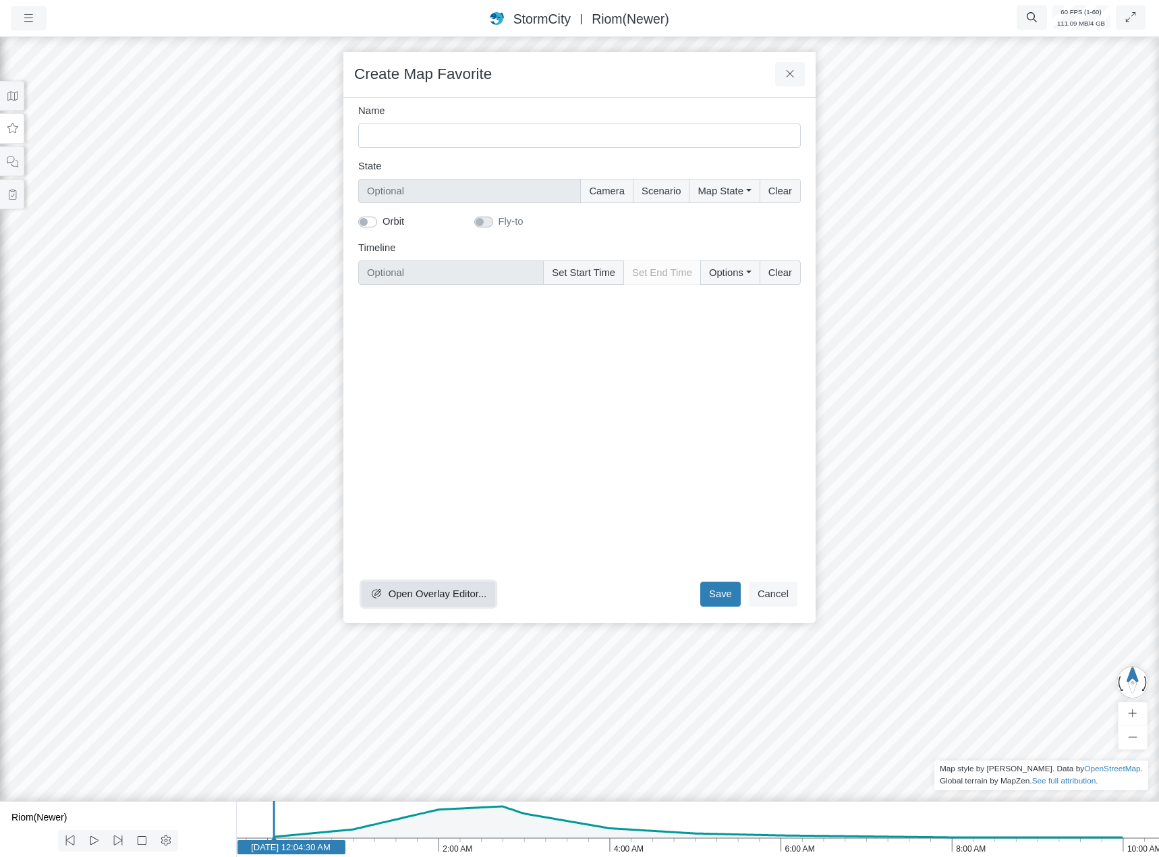
click at [408, 586] on button "Open Overlay Editor..." at bounding box center [429, 594] width 134 height 24
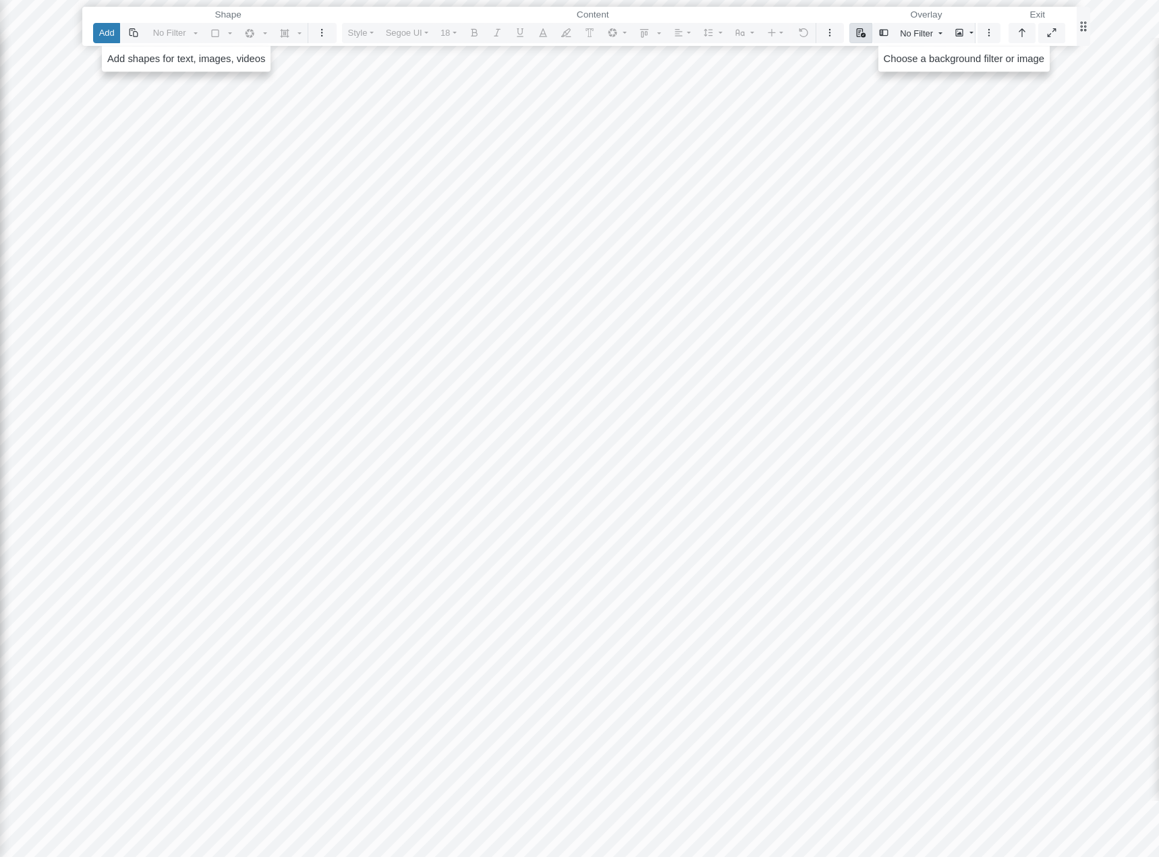
click at [860, 30] on icon "button" at bounding box center [860, 32] width 9 height 9
click at [891, 57] on link "Select Template" at bounding box center [912, 59] width 112 height 20
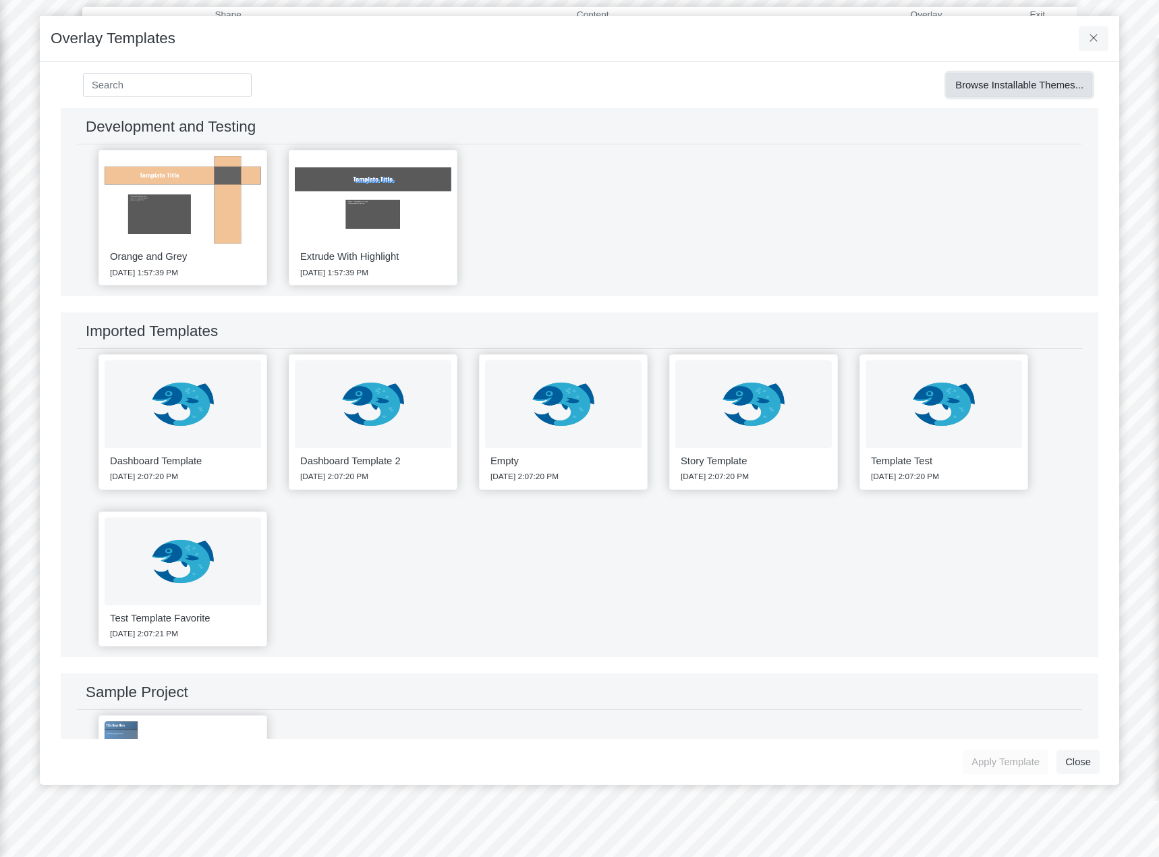
click at [1003, 85] on span "Browse Installable Themes..." at bounding box center [1019, 85] width 128 height 11
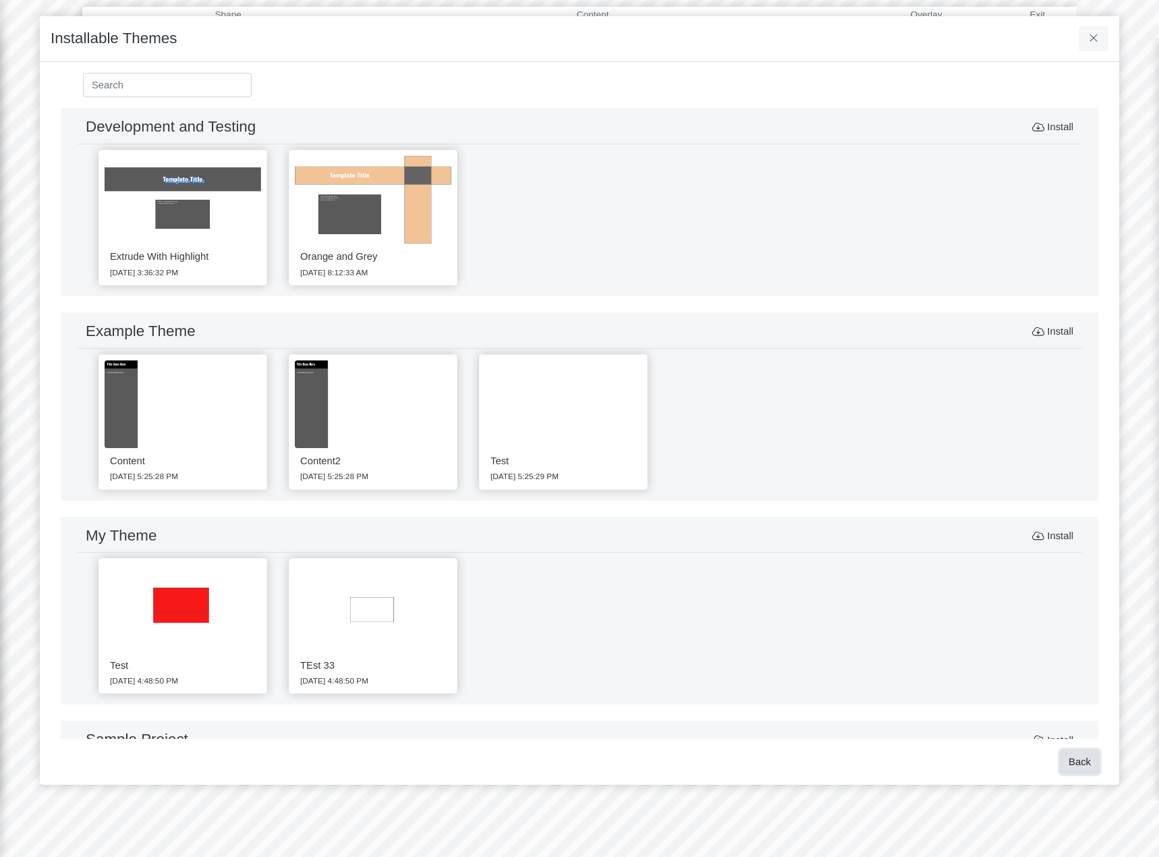
click at [1088, 760] on button "Back" at bounding box center [1080, 762] width 40 height 24
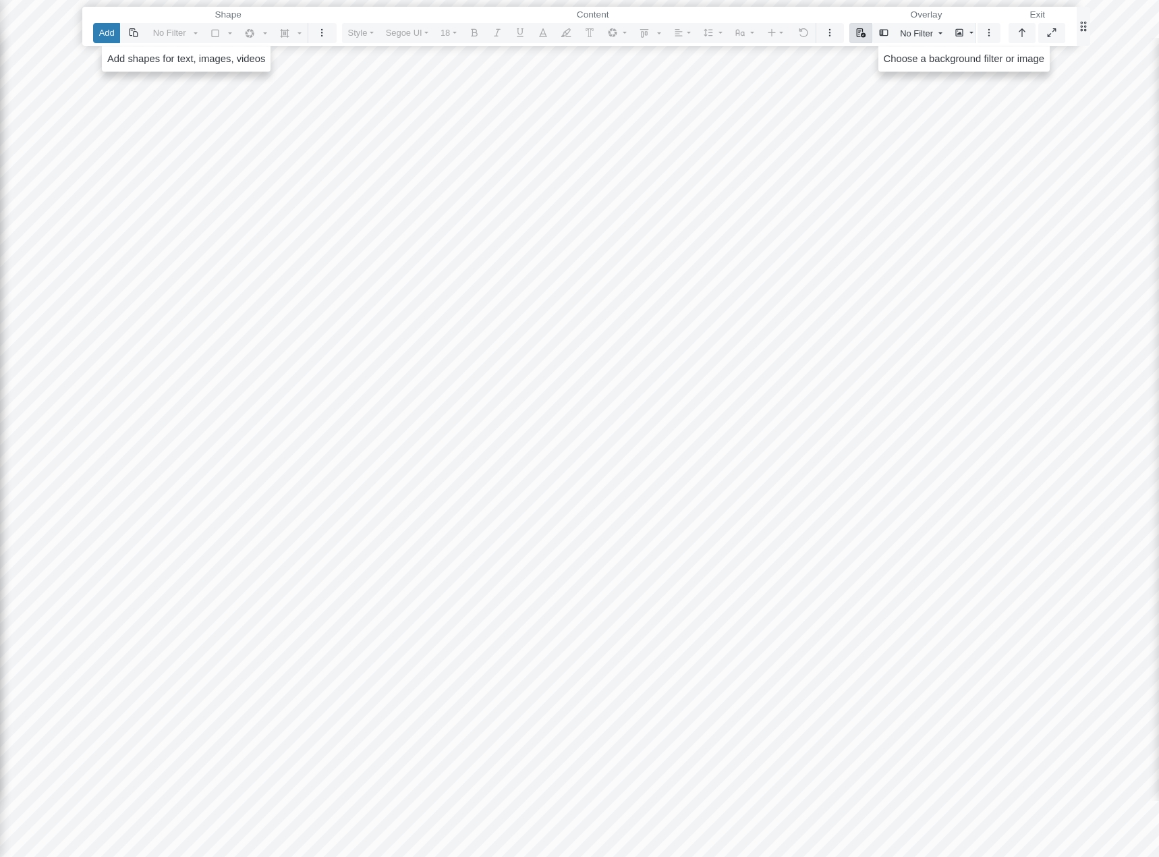
click at [866, 34] on icon "button" at bounding box center [861, 32] width 11 height 9
click at [877, 56] on link "Select Template" at bounding box center [912, 59] width 112 height 20
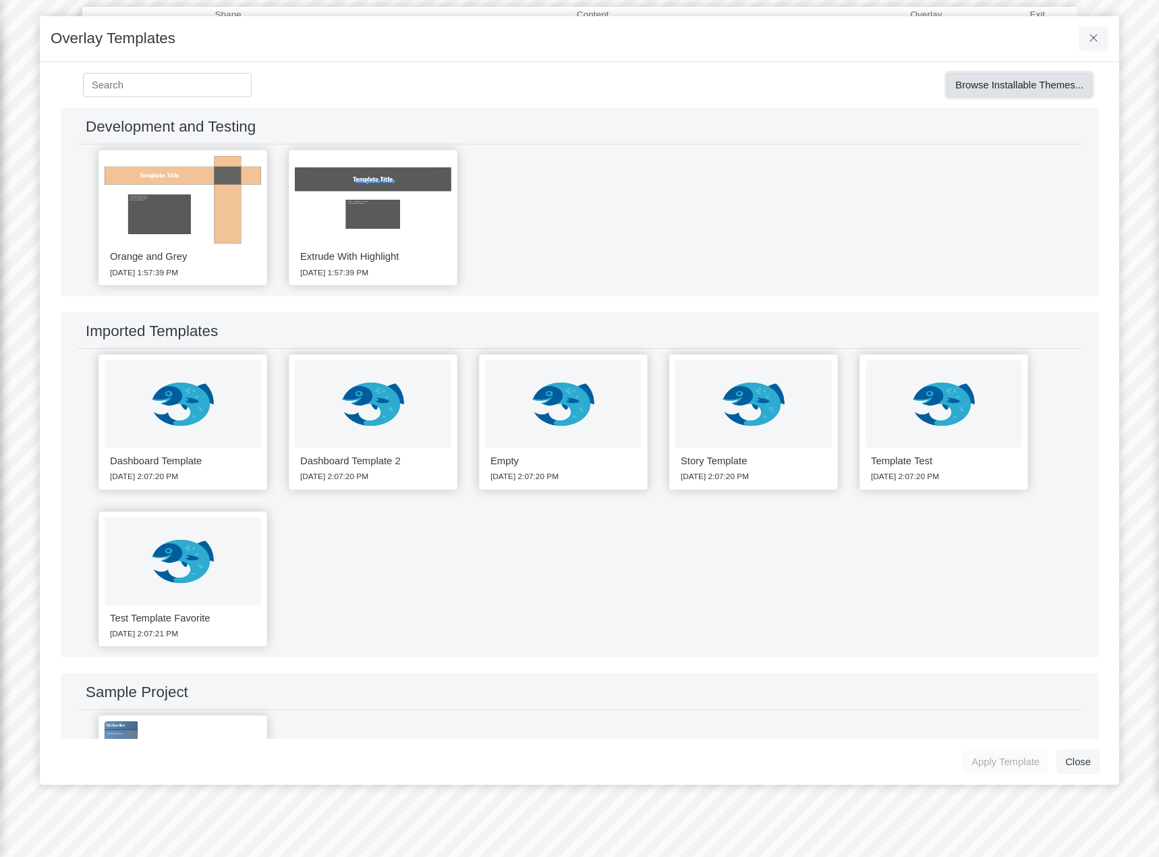
click at [996, 84] on span "Browse Installable Themes..." at bounding box center [1019, 85] width 128 height 11
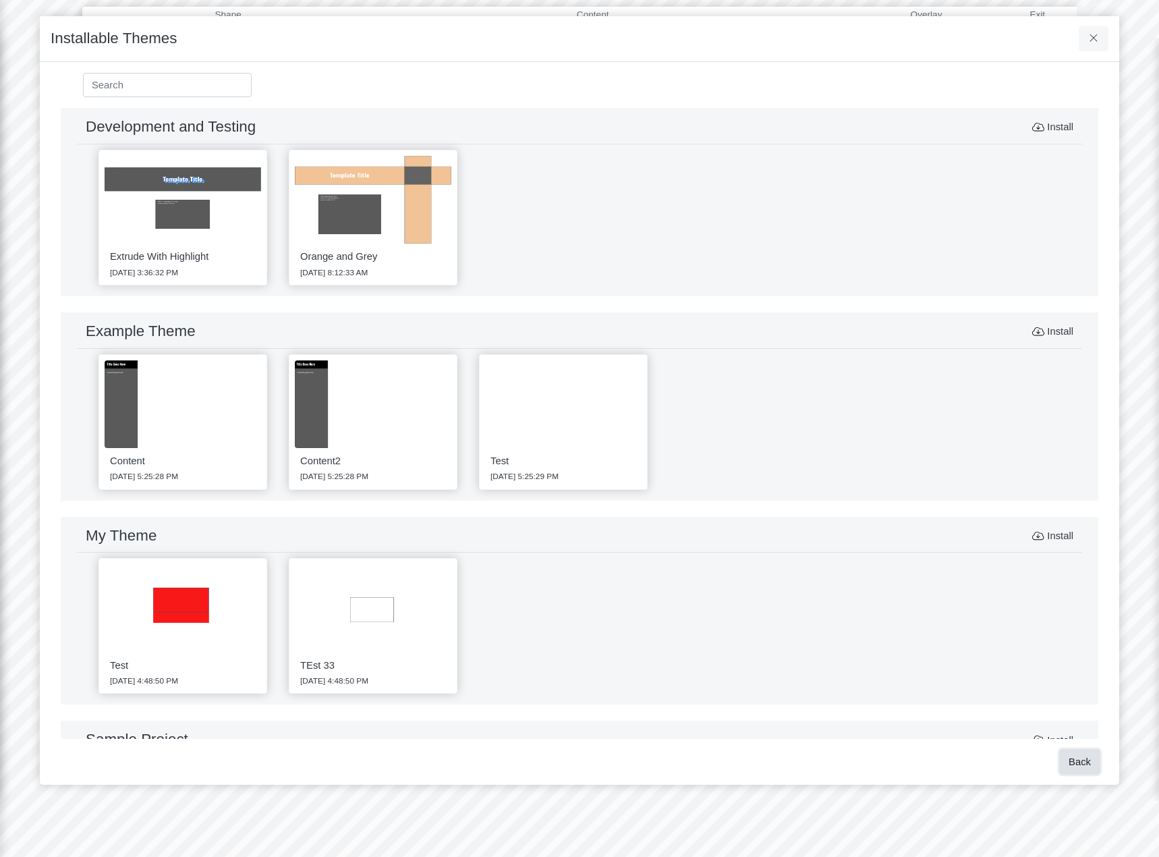
click at [1088, 756] on button "Back" at bounding box center [1080, 762] width 40 height 24
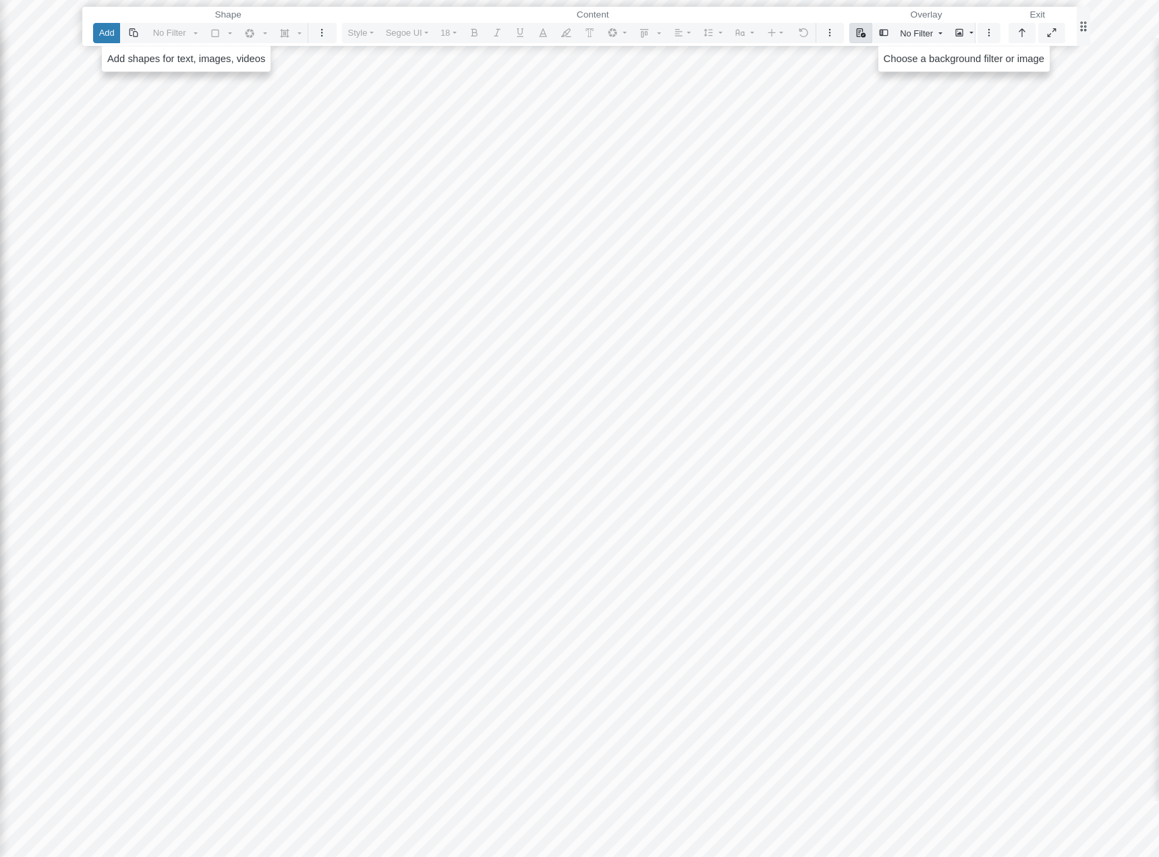
click at [862, 31] on icon "button" at bounding box center [861, 32] width 11 height 9
click at [880, 59] on link "Select Template" at bounding box center [912, 59] width 112 height 20
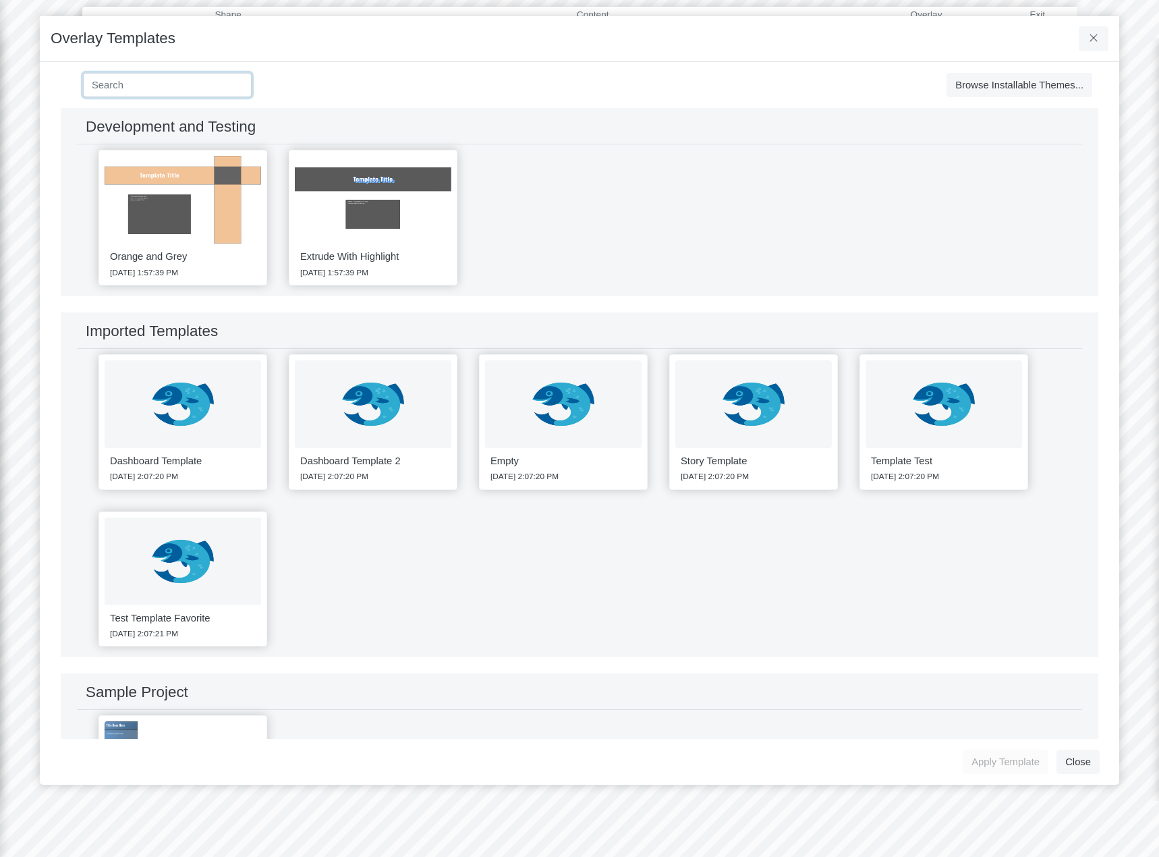
click at [177, 79] on input at bounding box center [167, 85] width 169 height 24
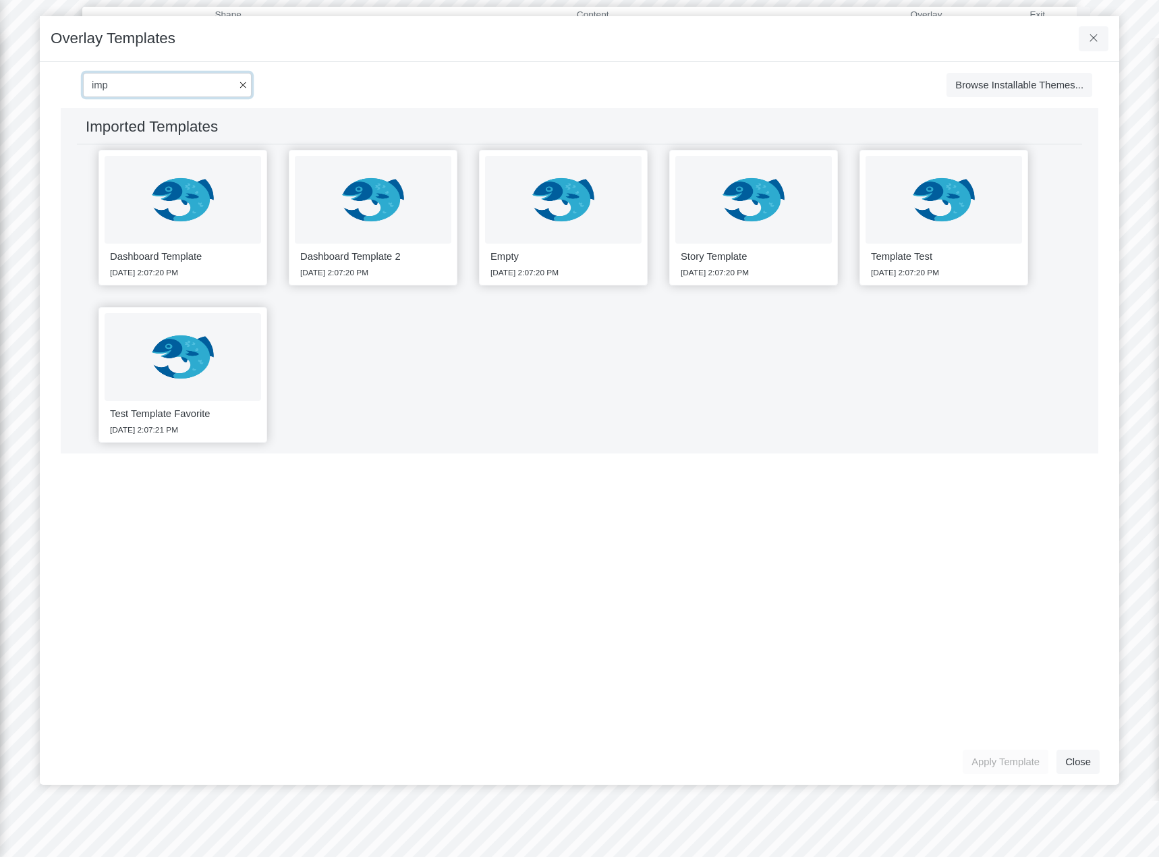
type input "imp"
click at [1015, 362] on div "Dashboard Template 4/30/2025 2:07:20 PM Dashboard Template 2 4/30/2025 2:07:20 …" at bounding box center [579, 296] width 1005 height 304
click at [198, 131] on h2 "Imported Templates" at bounding box center [152, 127] width 132 height 18
click at [335, 128] on div "Imported Templates Save Cancel Install" at bounding box center [579, 128] width 1005 height 31
click at [248, 83] on input "imp" at bounding box center [167, 85] width 169 height 24
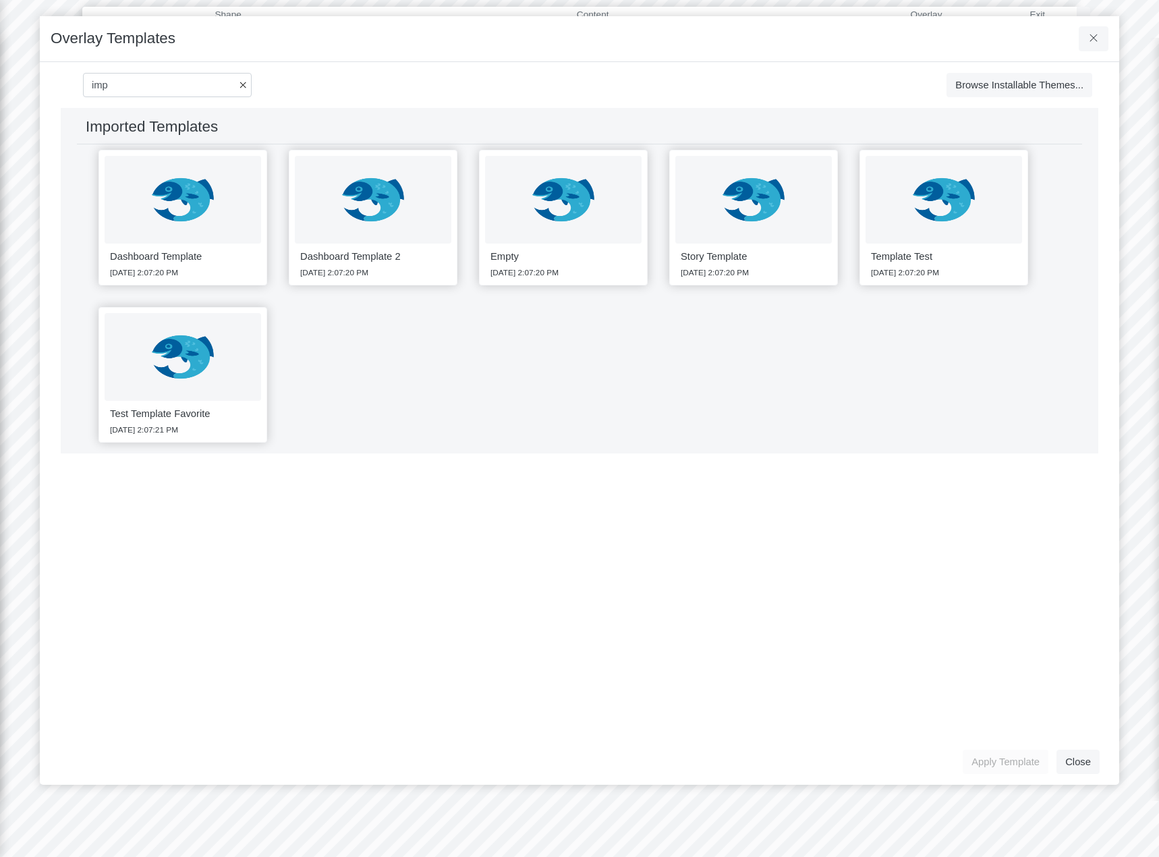
click at [244, 84] on icon "button" at bounding box center [243, 85] width 7 height 10
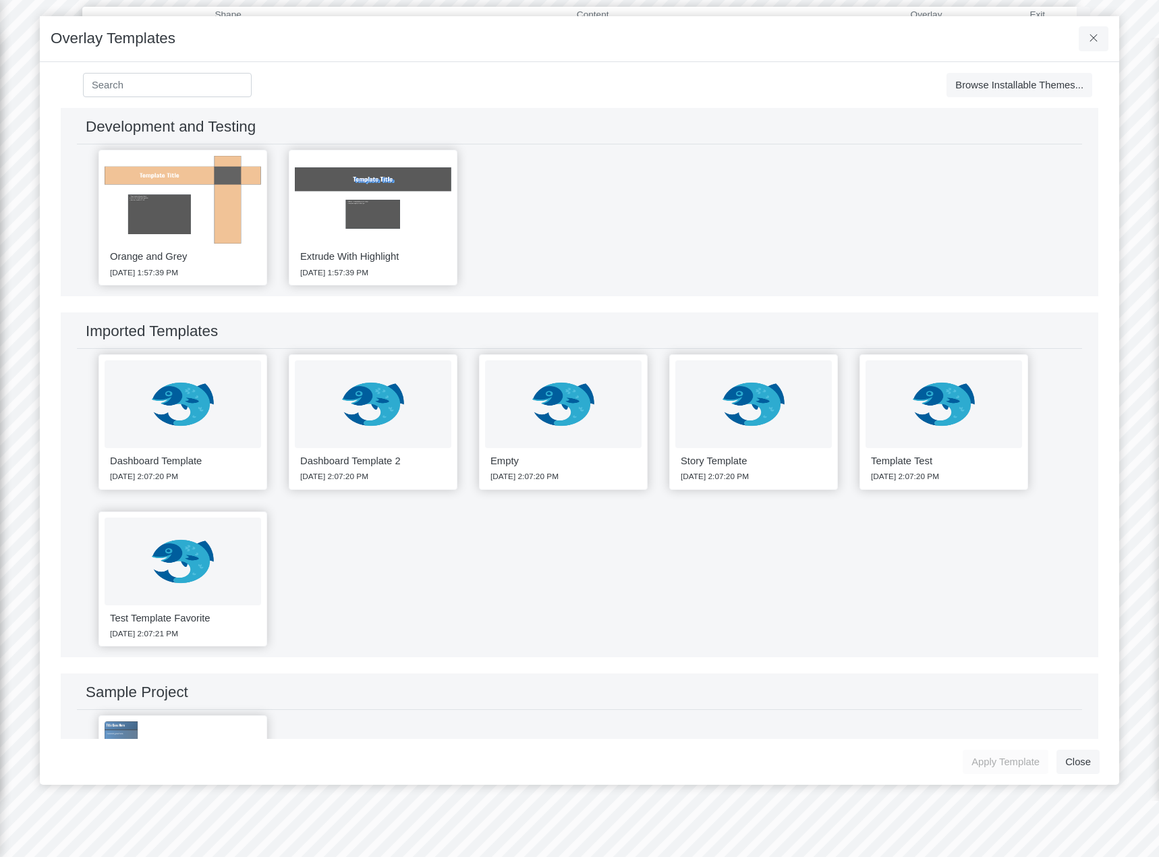
drag, startPoint x: 631, startPoint y: 219, endPoint x: 648, endPoint y: 220, distance: 16.9
click at [632, 219] on div "Orange and Grey 6/2/2025 1:57:39 PM Extrude With Highlight 6/2/2025 1:57:39 PM" at bounding box center [579, 217] width 1005 height 146
click at [333, 138] on div "Development and Testing Save Cancel Install" at bounding box center [579, 128] width 1005 height 31
drag, startPoint x: 271, startPoint y: 124, endPoint x: 475, endPoint y: 128, distance: 203.8
click at [273, 124] on div "Development and Testing Save Cancel Install" at bounding box center [579, 128] width 1005 height 31
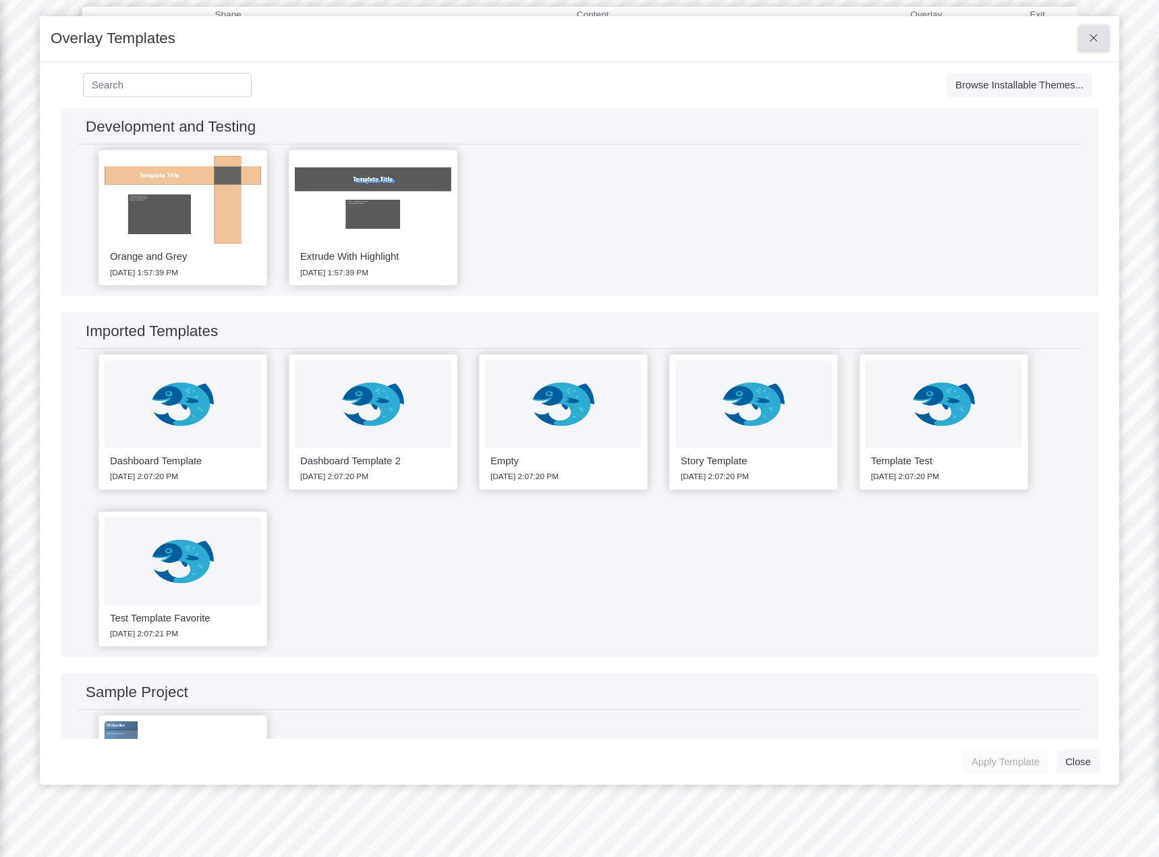
click at [1096, 37] on icon at bounding box center [1093, 37] width 7 height 7
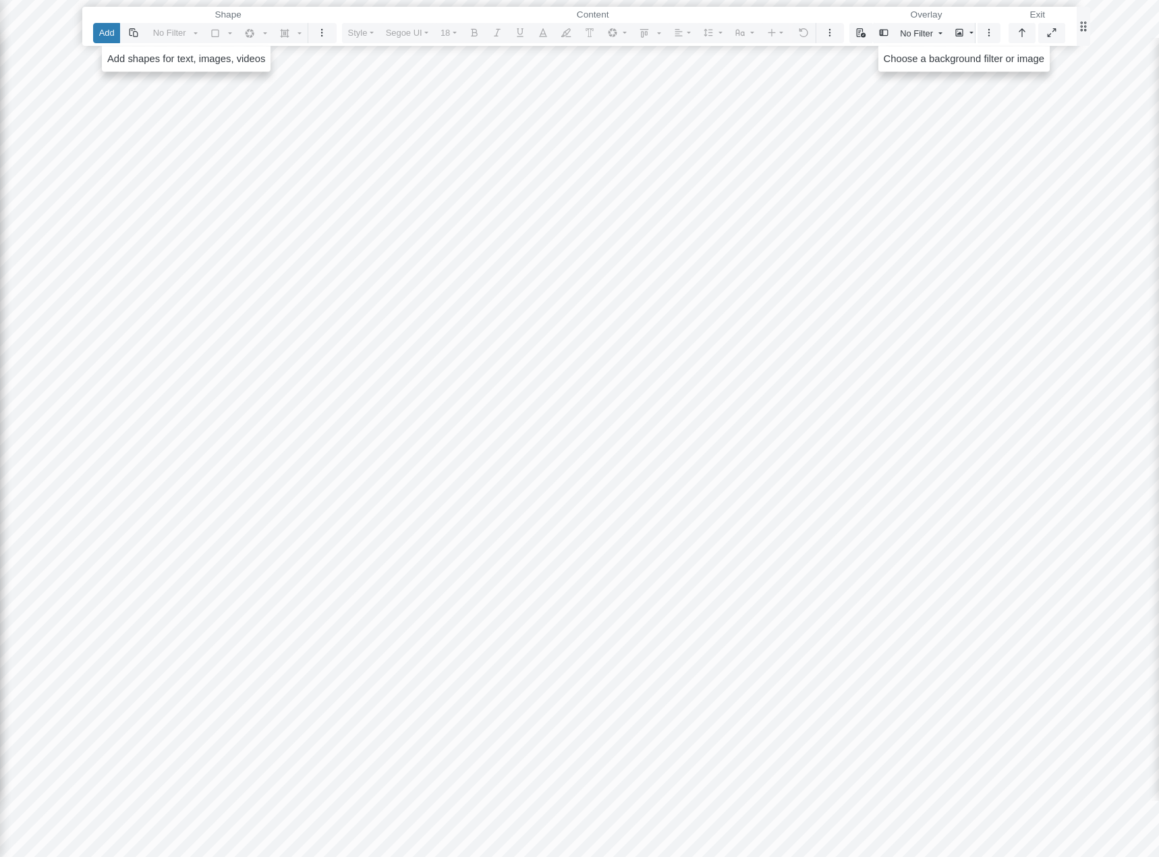
click at [1032, 22] on fieldset "Exit" at bounding box center [1037, 25] width 57 height 36
click at [1024, 39] on button "button" at bounding box center [1022, 33] width 27 height 20
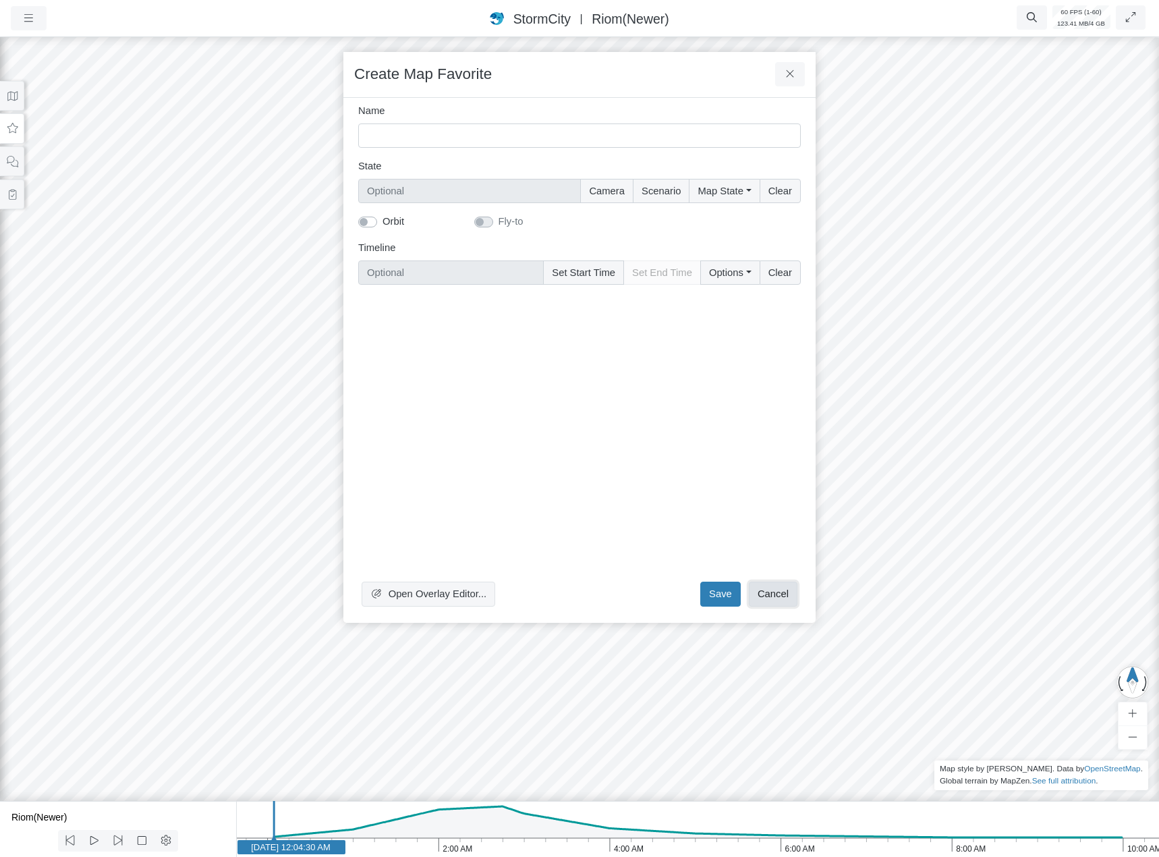
click at [788, 592] on button "Cancel" at bounding box center [773, 594] width 49 height 24
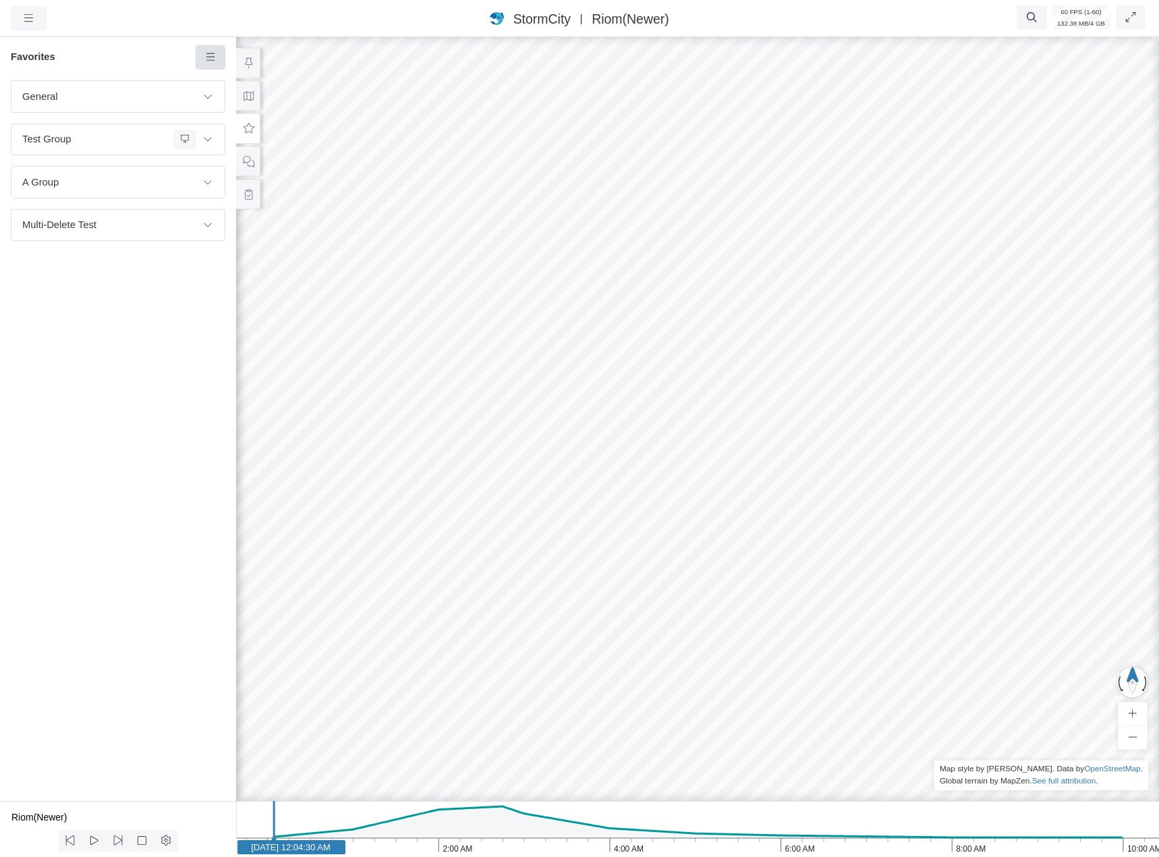
click at [212, 55] on icon at bounding box center [210, 57] width 13 height 10
click at [235, 179] on span "Manage Templates" at bounding box center [267, 176] width 84 height 11
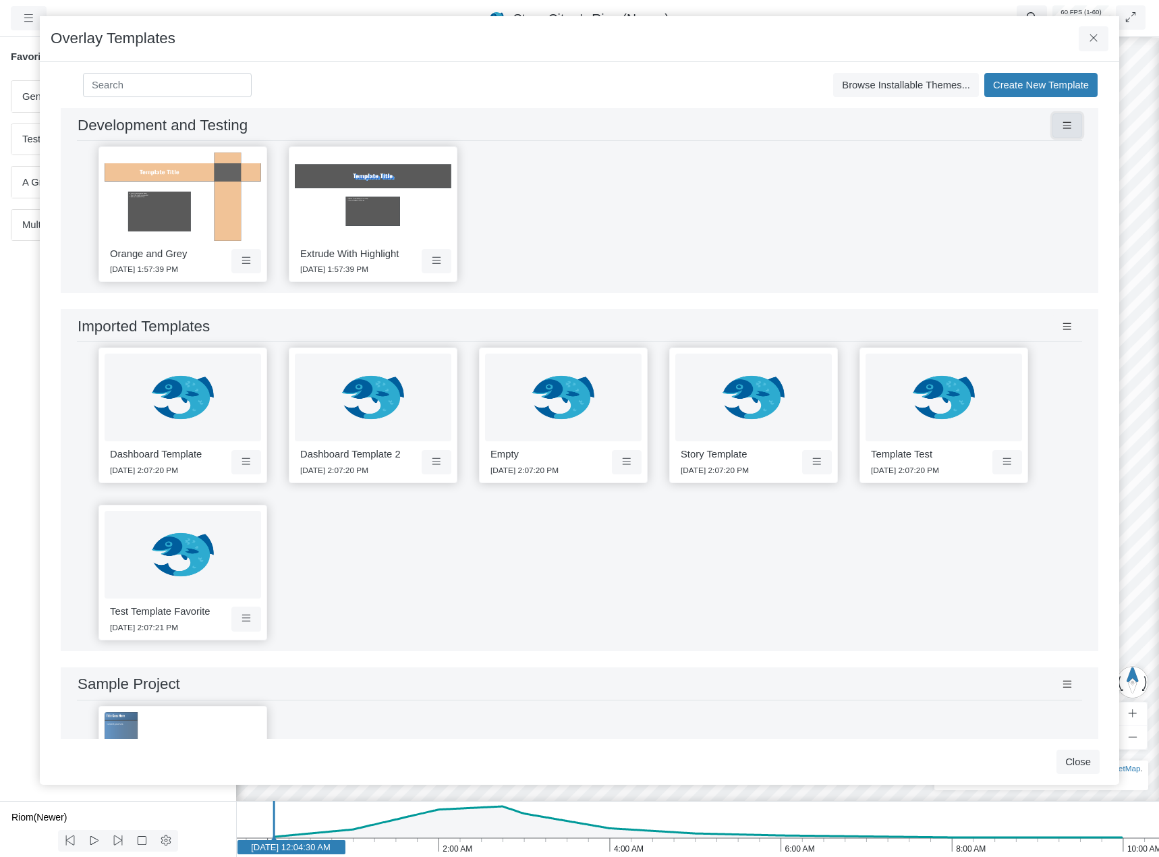
click at [1061, 128] on icon at bounding box center [1067, 126] width 13 height 10
click at [1073, 186] on link "Share Theme" at bounding box center [1102, 191] width 107 height 20
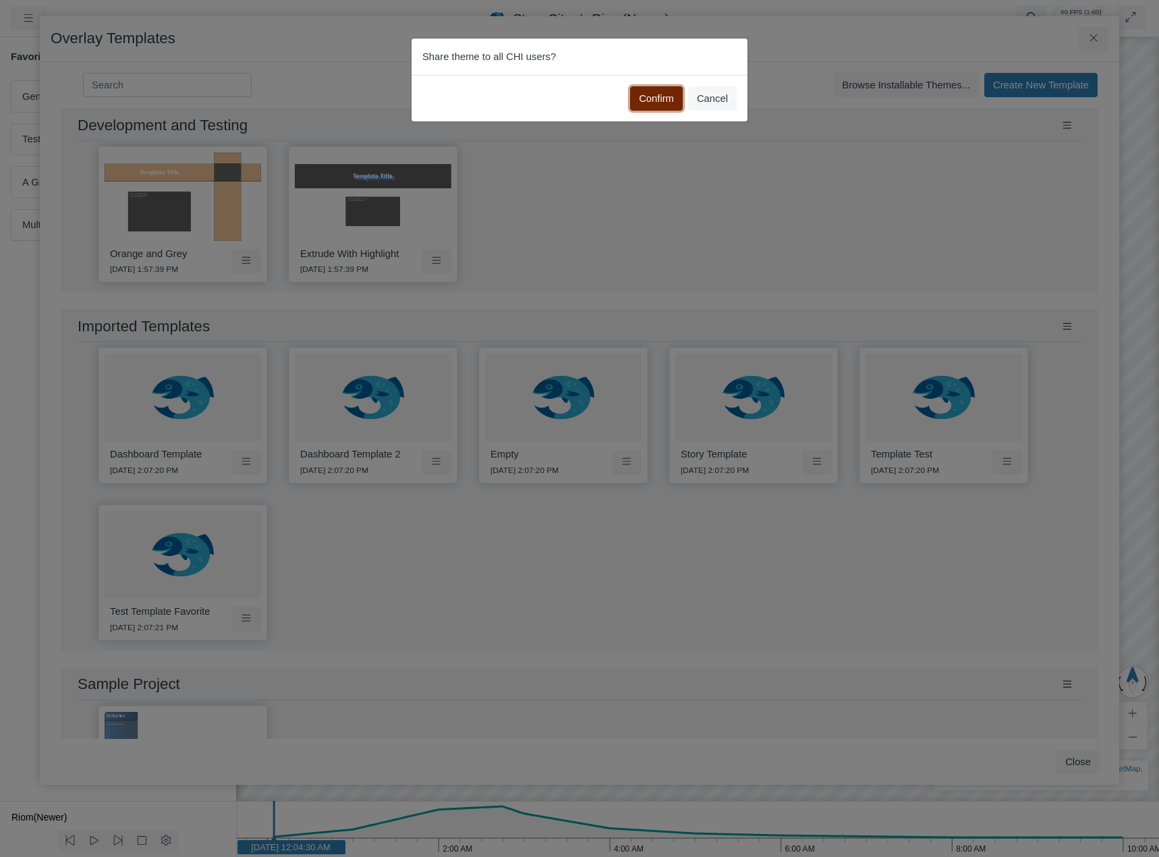
click at [644, 96] on button "Confirm" at bounding box center [656, 98] width 53 height 24
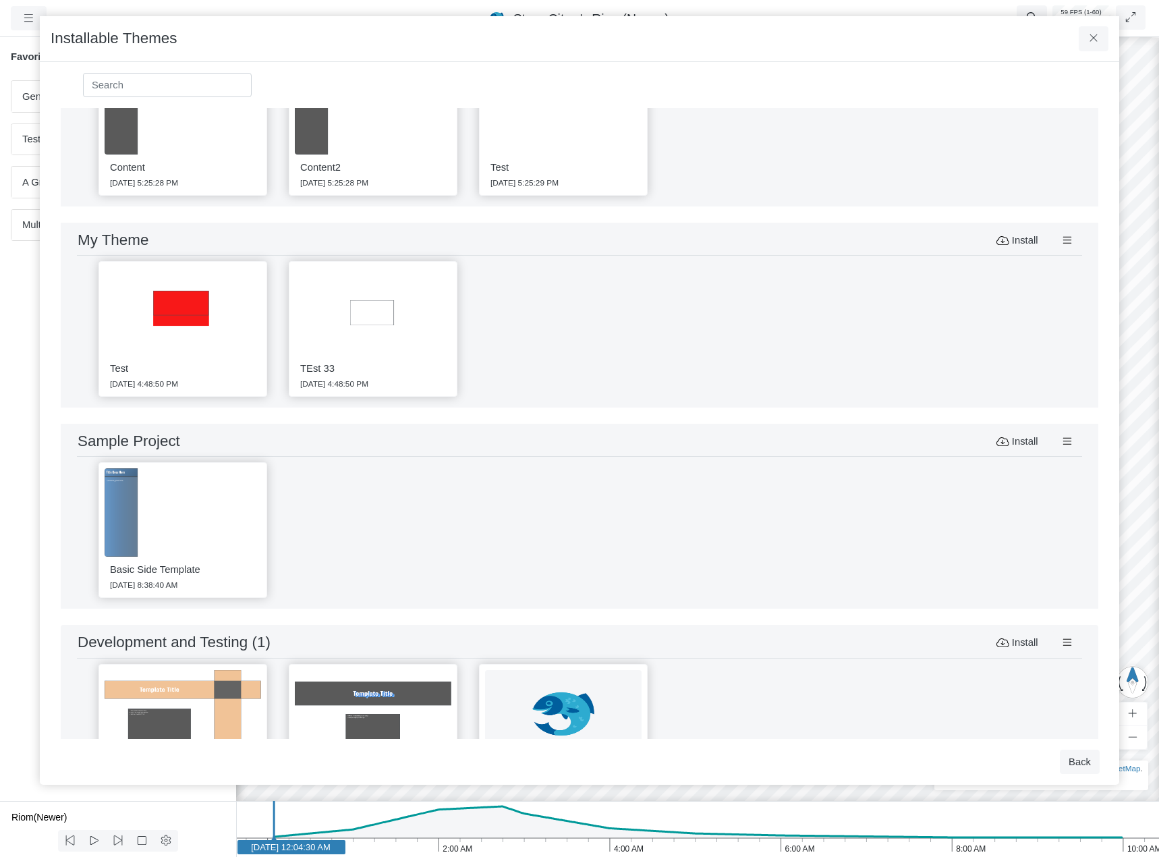
scroll to position [374, 0]
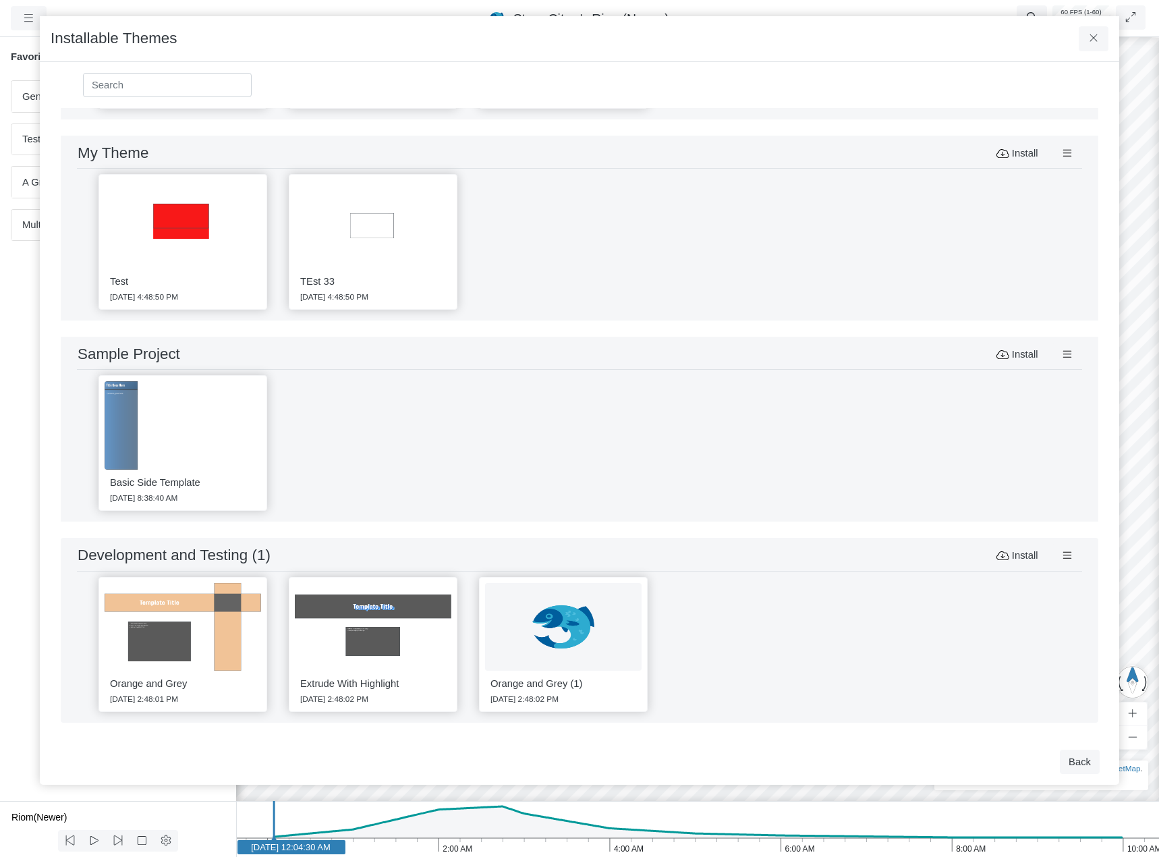
click at [874, 640] on div "Orange and Grey 10/2/2025 2:48:01 PM Extrude With Highlight 10/2/2025 2:48:02 P…" at bounding box center [579, 644] width 1005 height 146
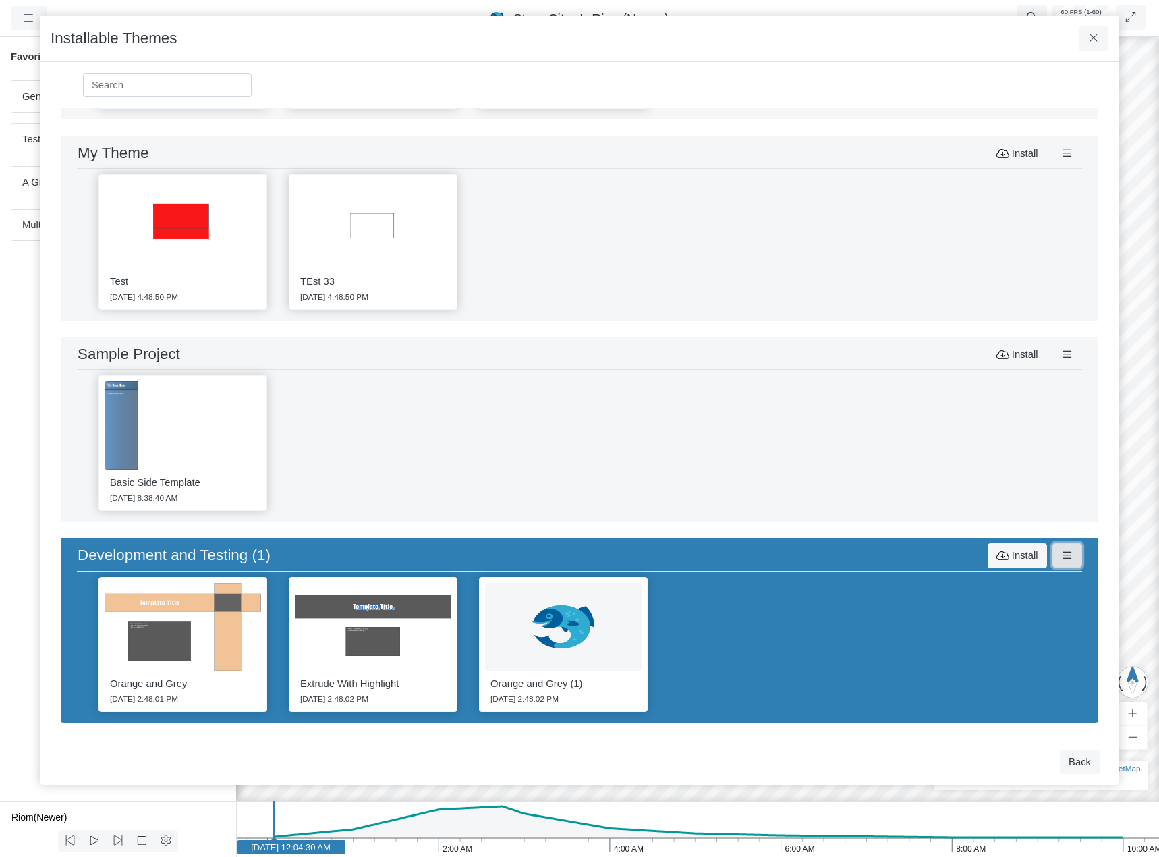
click at [1065, 555] on icon at bounding box center [1067, 556] width 13 height 10
click at [1071, 625] on link "Delete Theme" at bounding box center [1100, 633] width 103 height 20
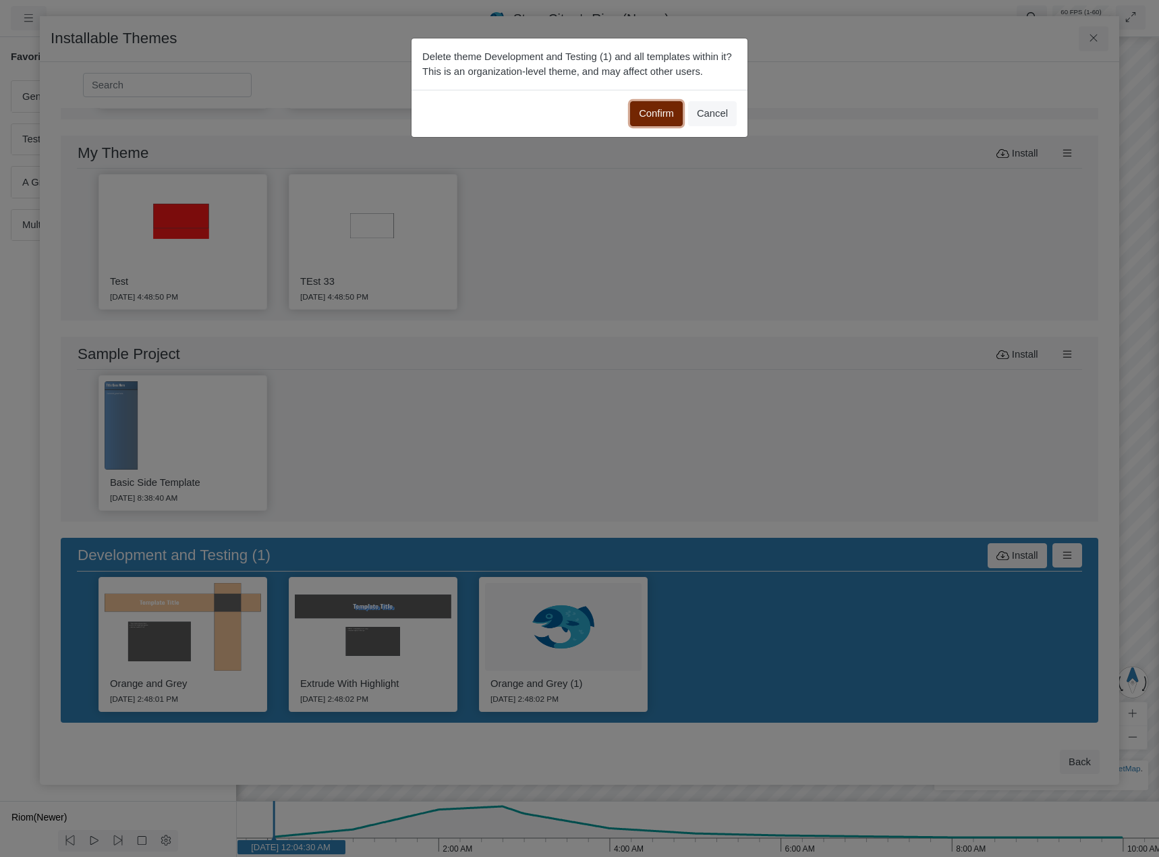
click at [669, 118] on button "Confirm" at bounding box center [656, 113] width 53 height 24
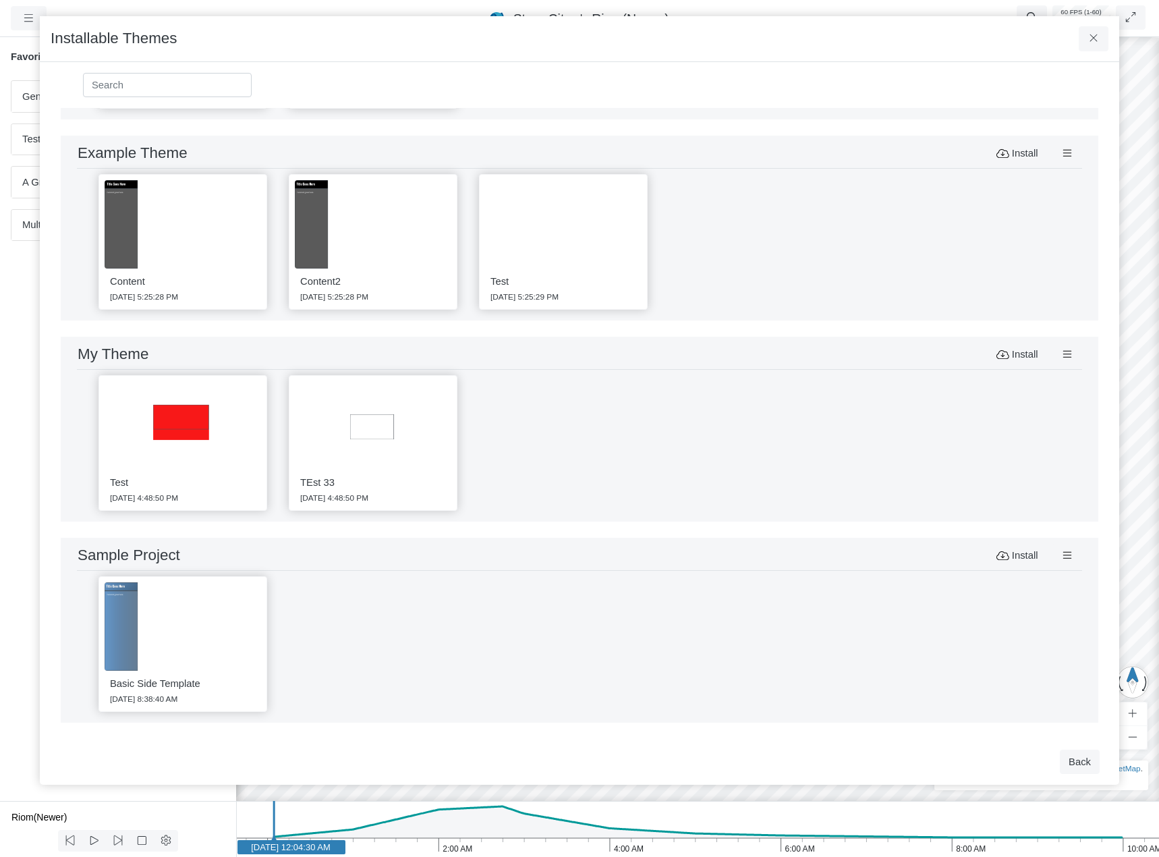
scroll to position [0, 0]
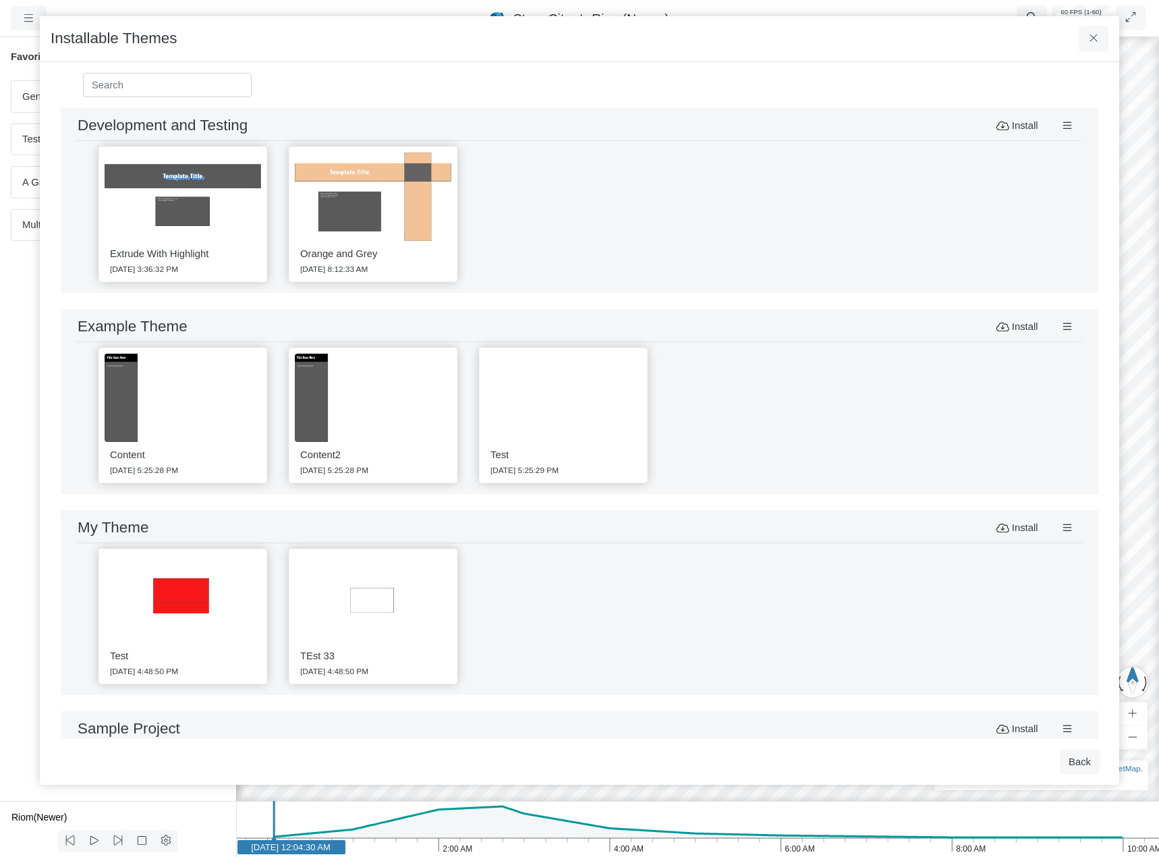
click at [773, 204] on div "Extrude With Highlight 4/30/2025 3:36:32 PM Orange and Grey 5/1/2025 8:12:33 AM" at bounding box center [579, 214] width 1005 height 146
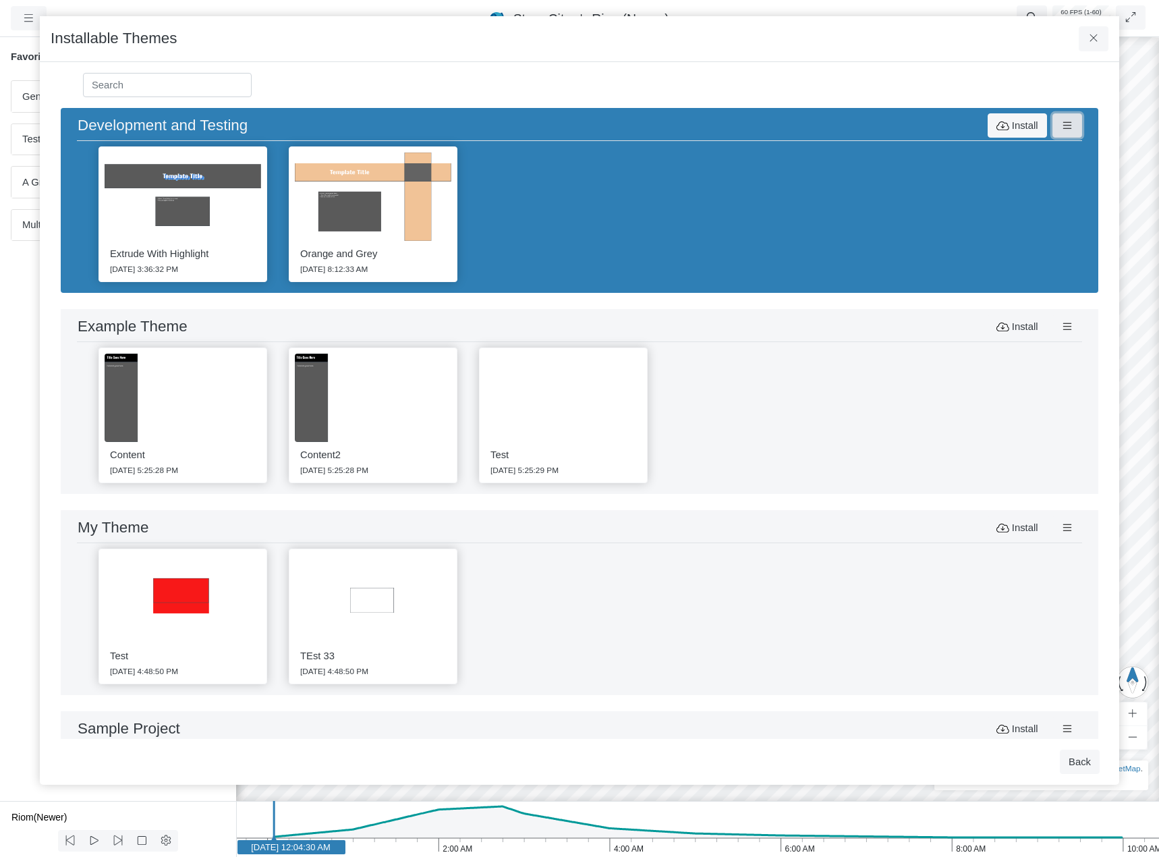
click at [1073, 127] on button at bounding box center [1068, 125] width 30 height 24
click at [1067, 197] on link "Delete Theme" at bounding box center [1100, 204] width 103 height 20
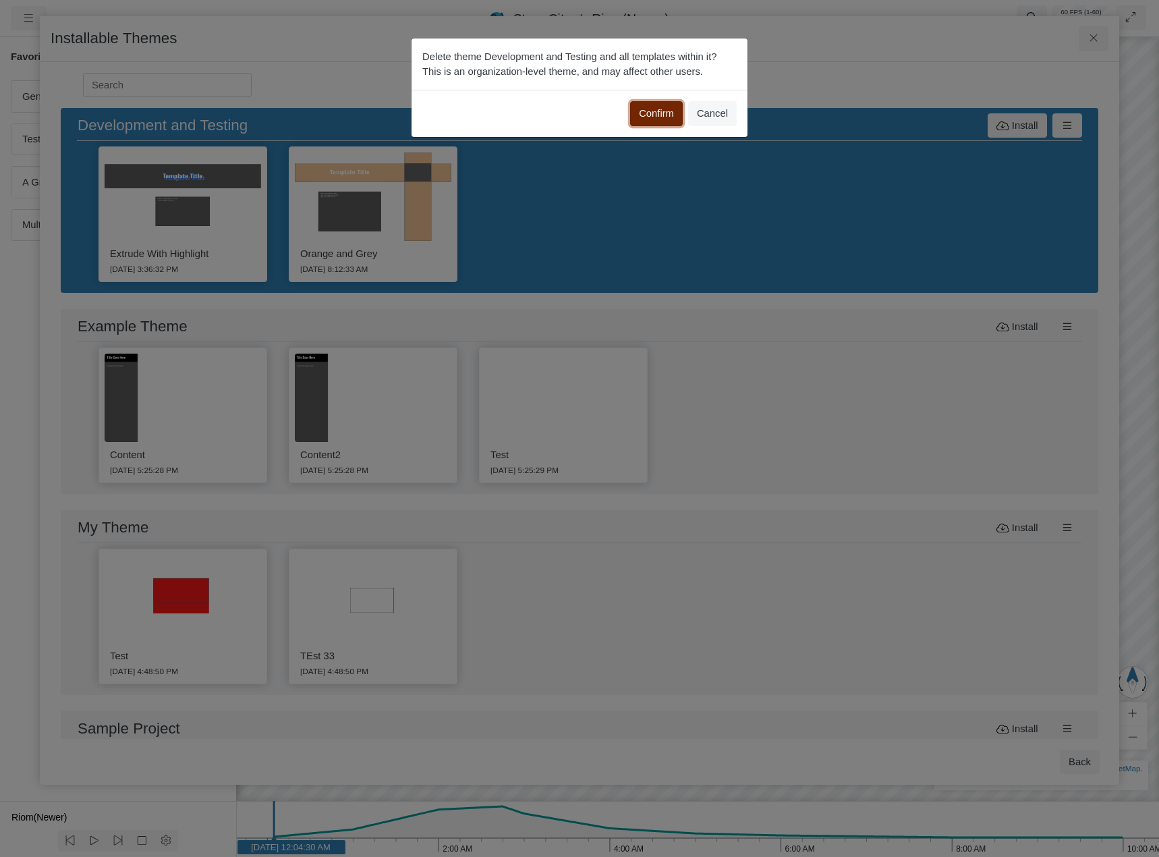
click at [673, 113] on button "Confirm" at bounding box center [656, 113] width 53 height 24
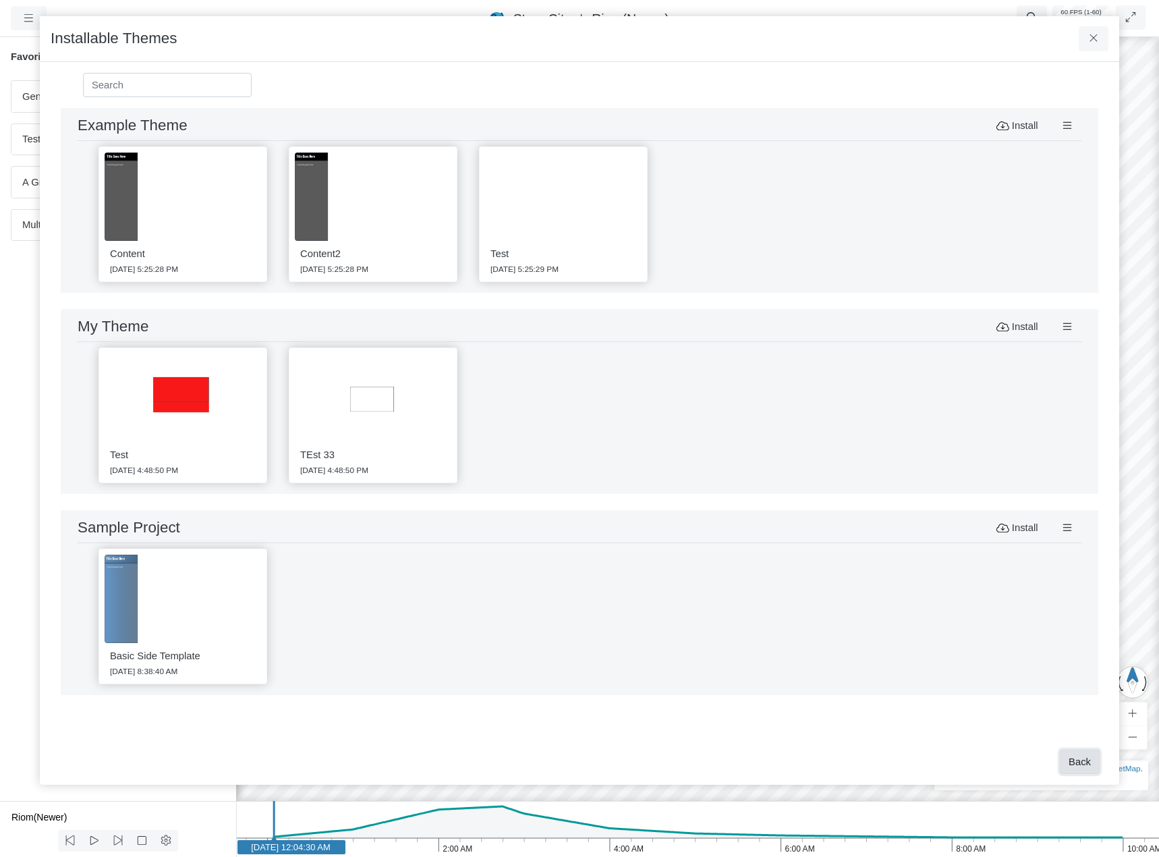
drag, startPoint x: 1071, startPoint y: 756, endPoint x: 873, endPoint y: 720, distance: 201.6
click at [1072, 756] on button "Back" at bounding box center [1080, 762] width 40 height 24
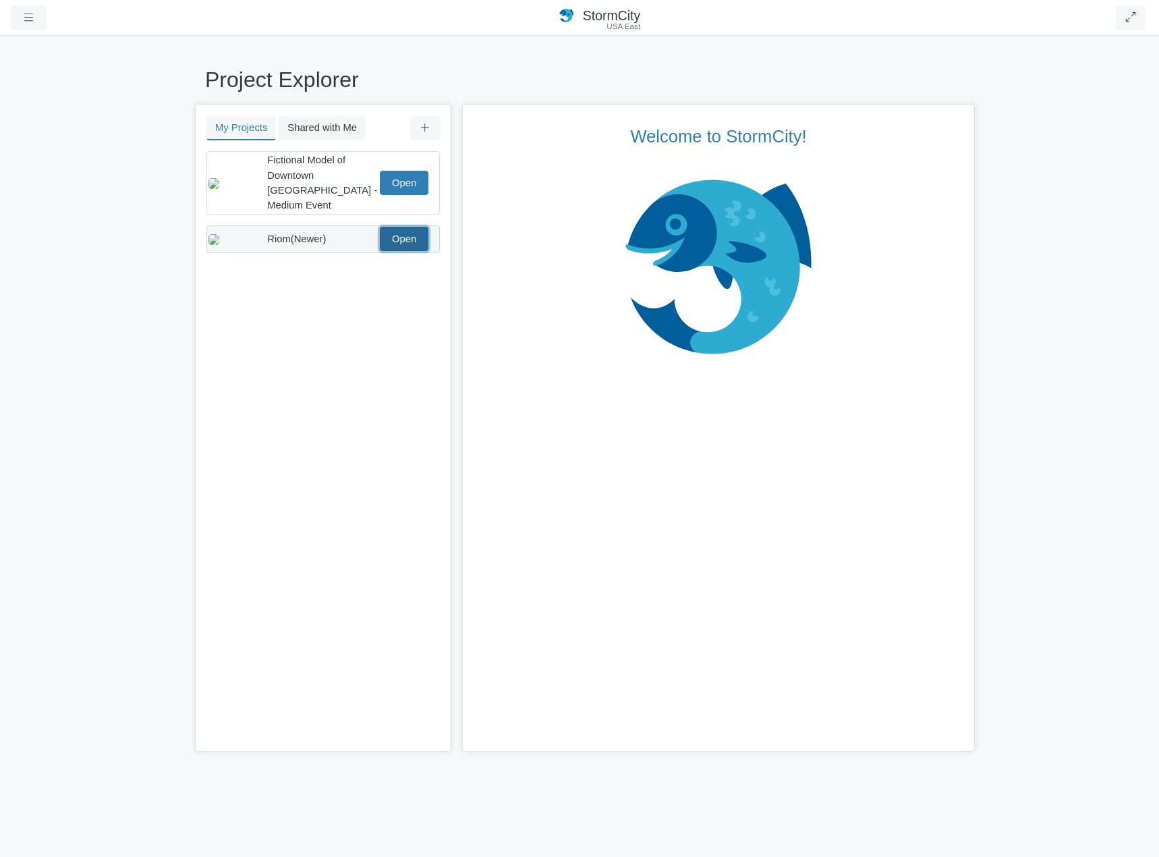
click at [389, 229] on link "Open" at bounding box center [404, 239] width 49 height 24
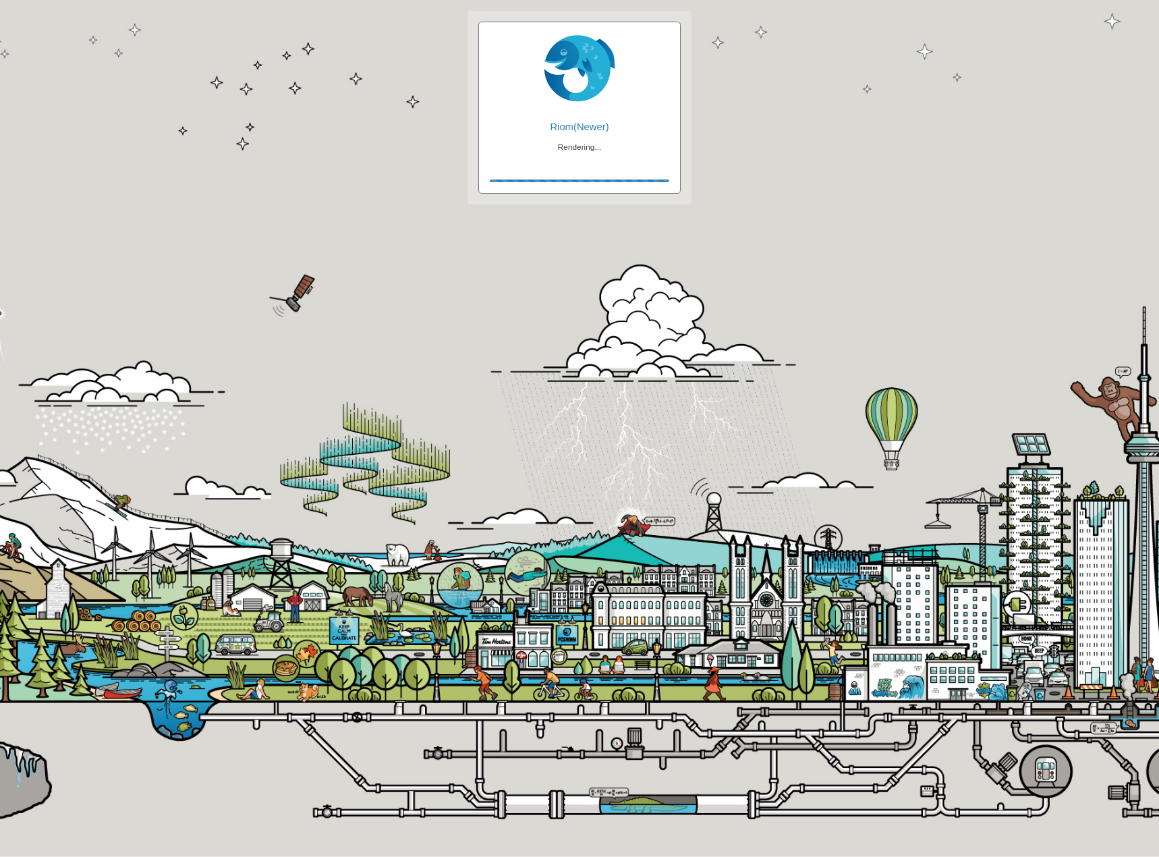
checkbox input "true"
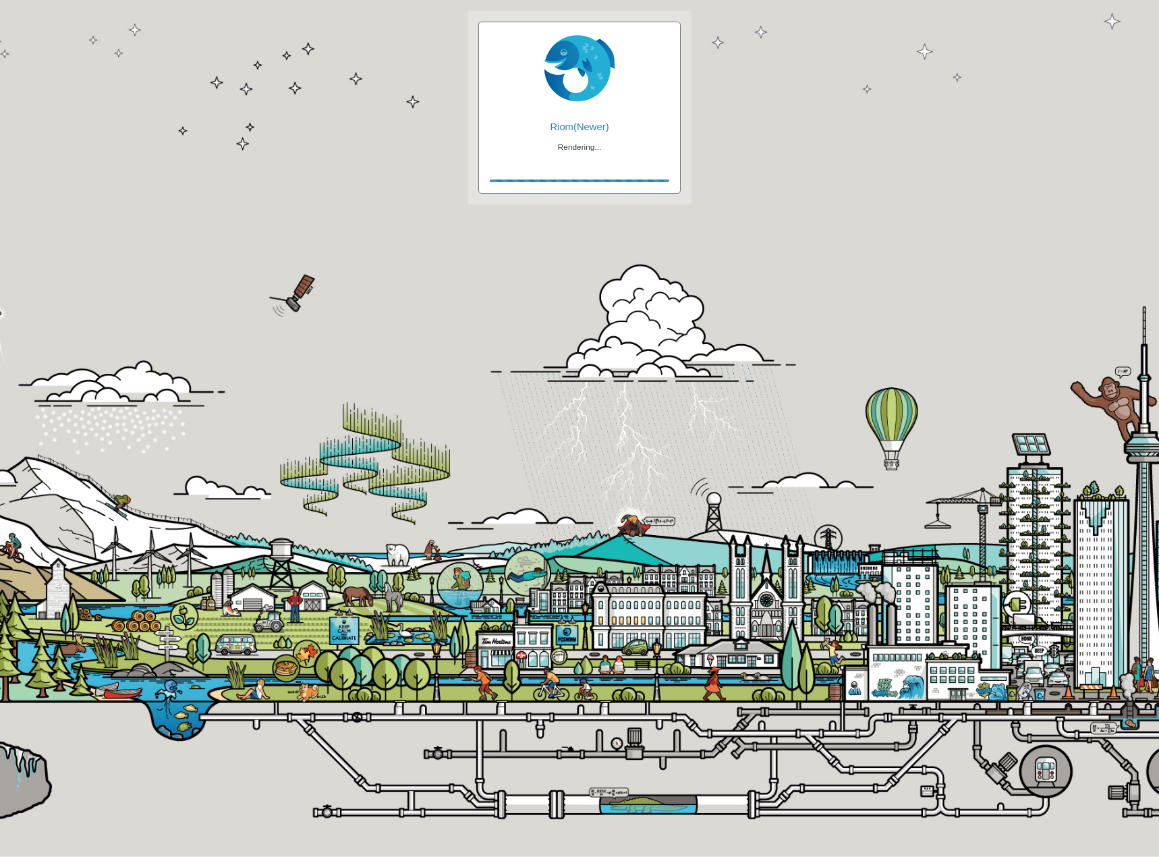
checkbox input "true"
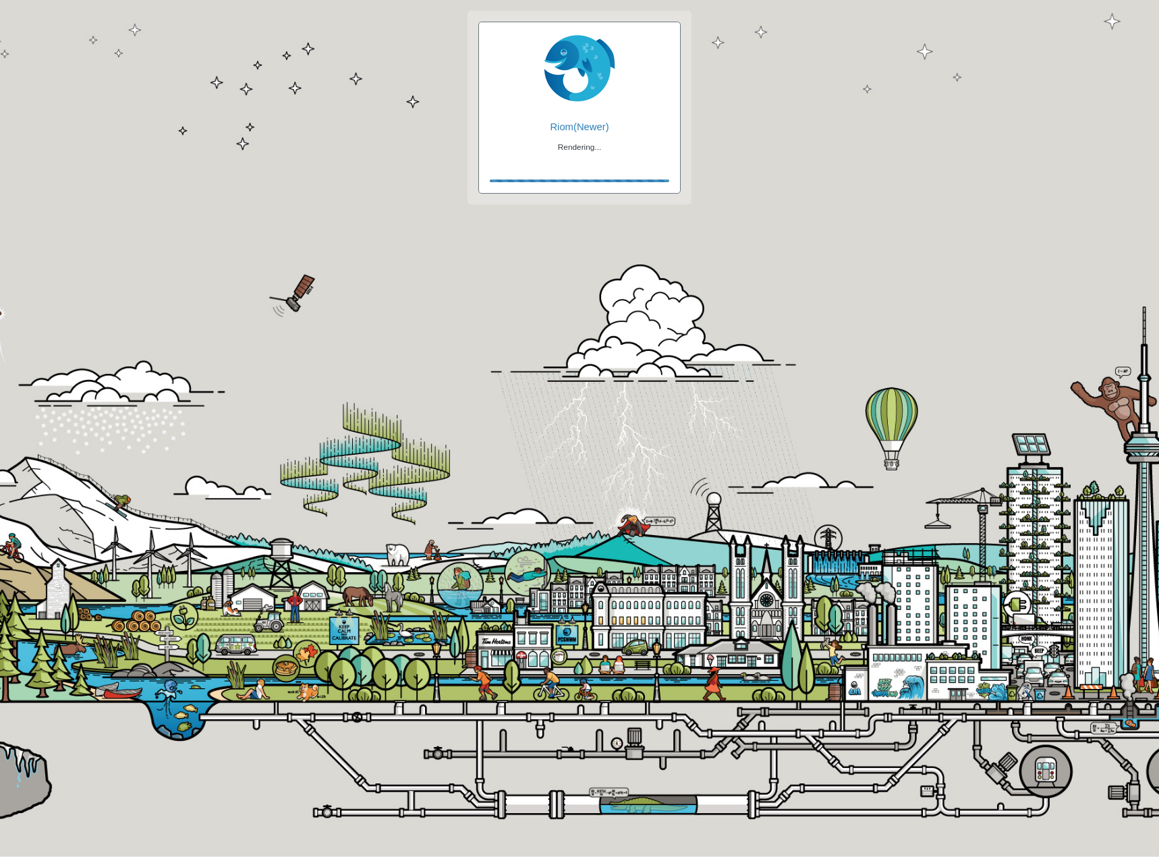
checkbox input "false"
checkbox input "true"
